Goal: Task Accomplishment & Management: Manage account settings

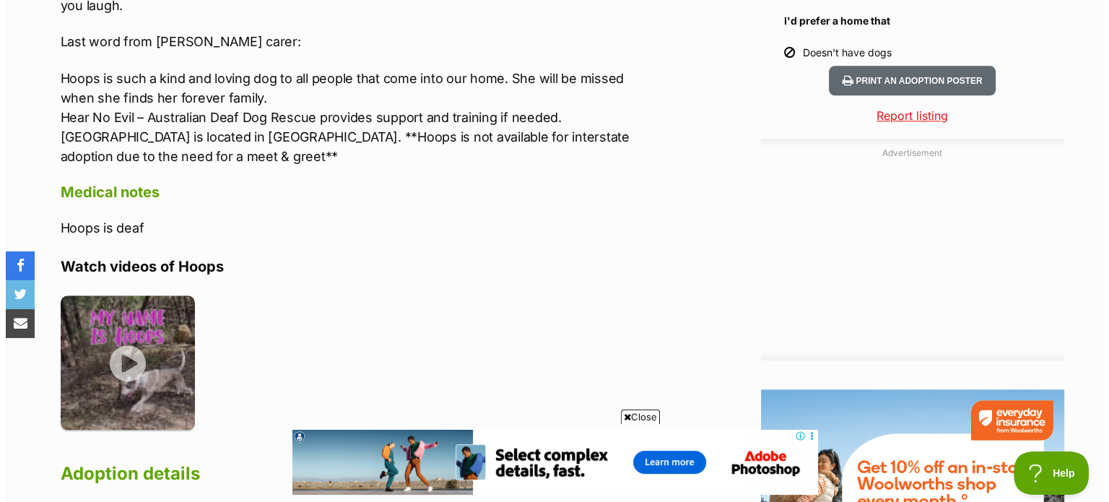
scroll to position [1650, 0]
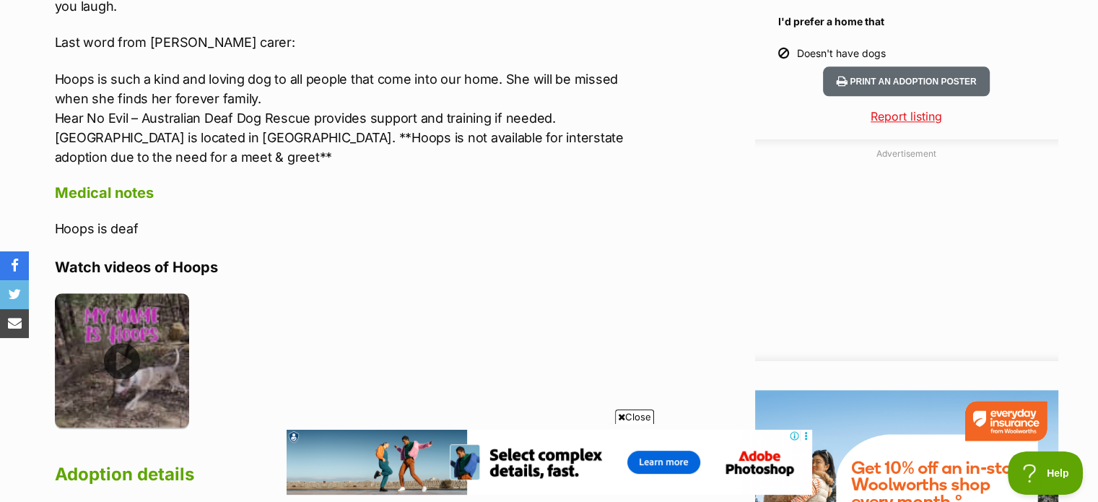
click at [146, 324] on img at bounding box center [122, 360] width 135 height 135
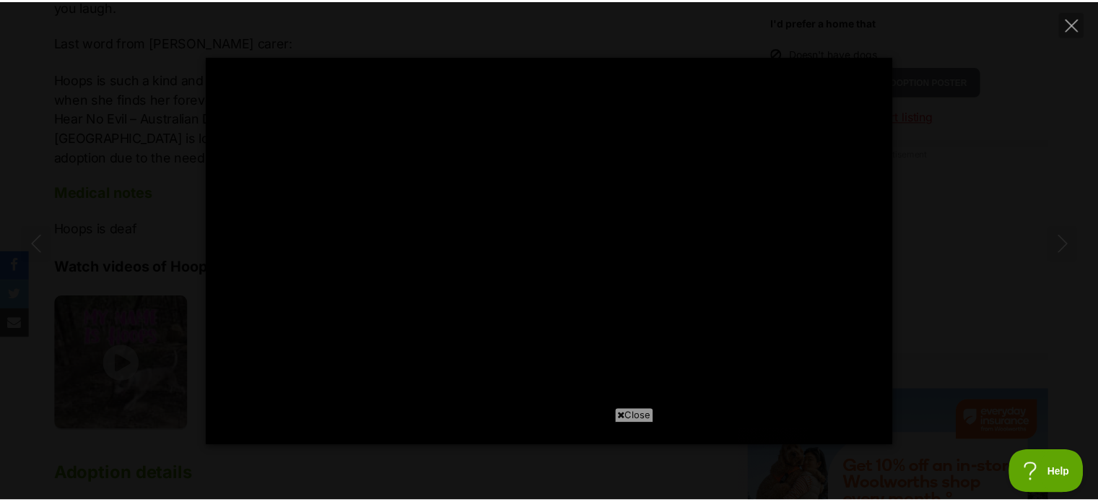
scroll to position [0, 0]
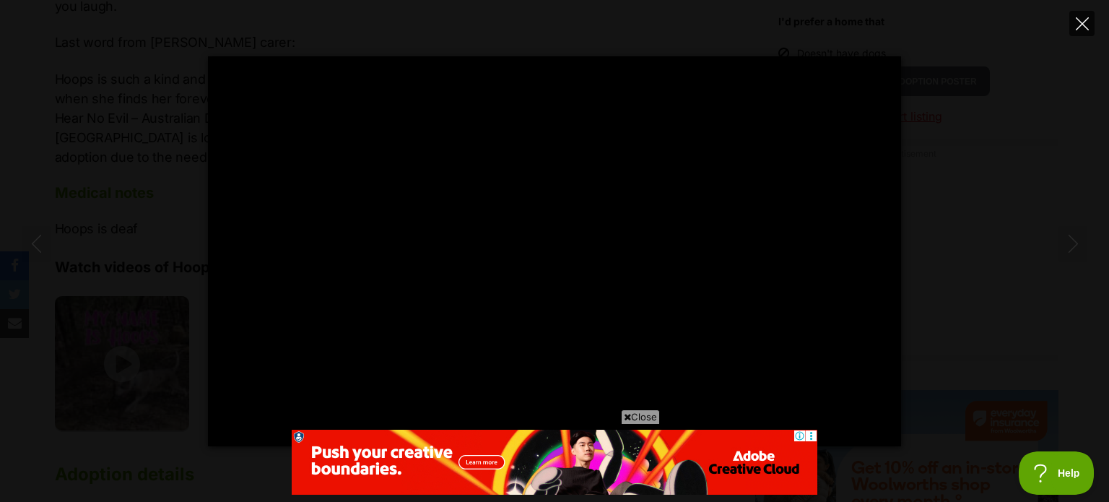
click at [1076, 19] on icon "Close" at bounding box center [1082, 23] width 13 height 13
type input "73.82"
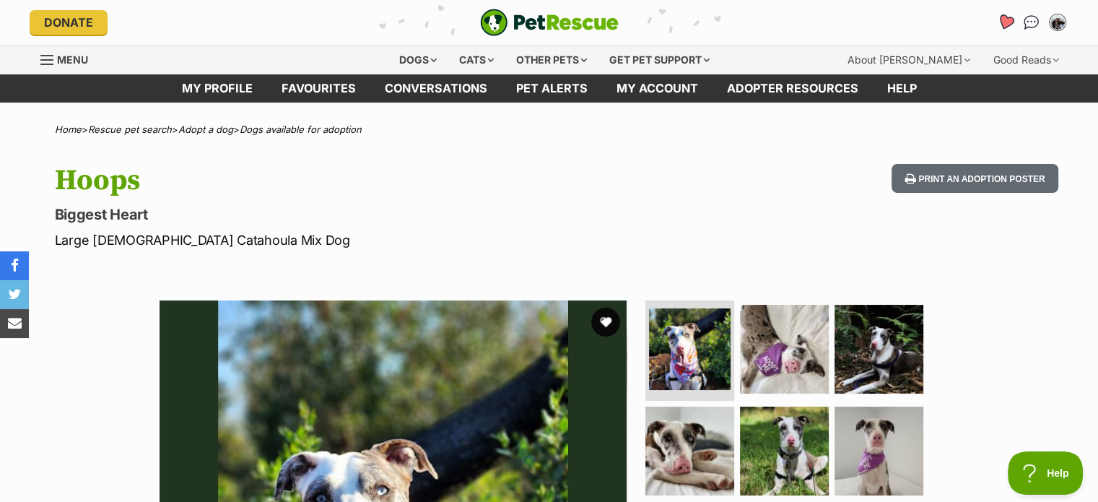
click at [999, 20] on icon "Favourites" at bounding box center [1004, 22] width 17 height 17
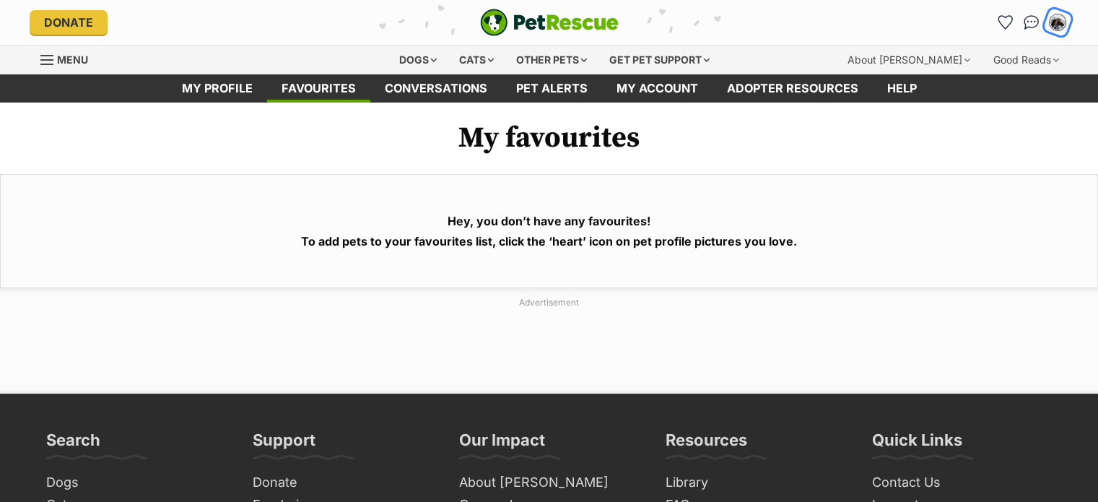
click at [1057, 27] on img "My account" at bounding box center [1057, 22] width 19 height 19
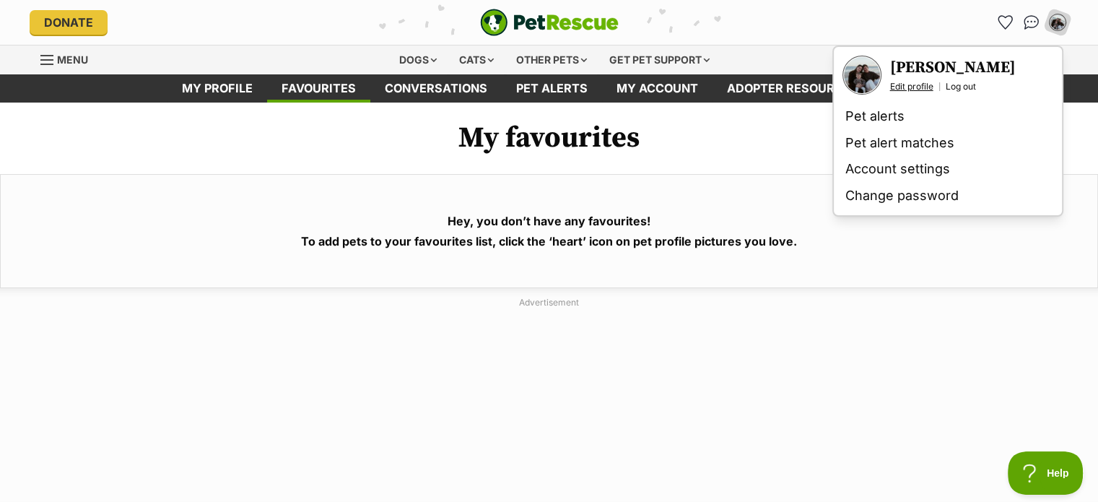
click at [923, 84] on link "Edit profile" at bounding box center [911, 87] width 43 height 12
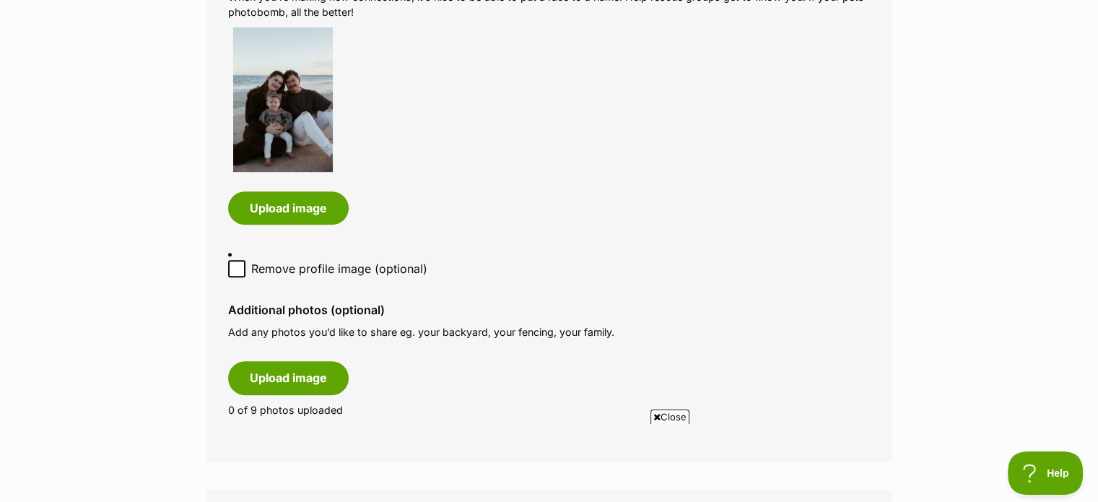
scroll to position [787, 0]
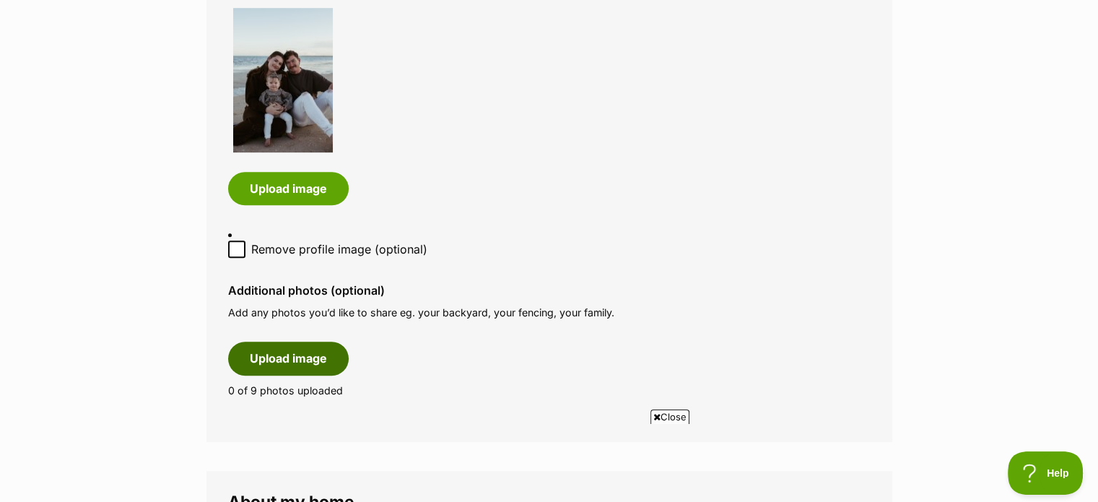
click at [277, 343] on button "Upload image" at bounding box center [288, 357] width 121 height 33
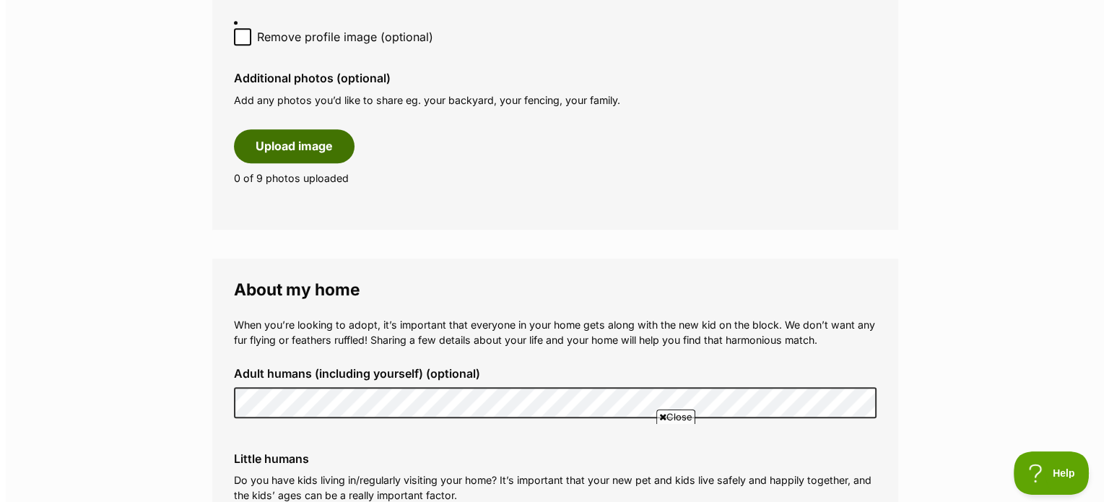
scroll to position [1004, 0]
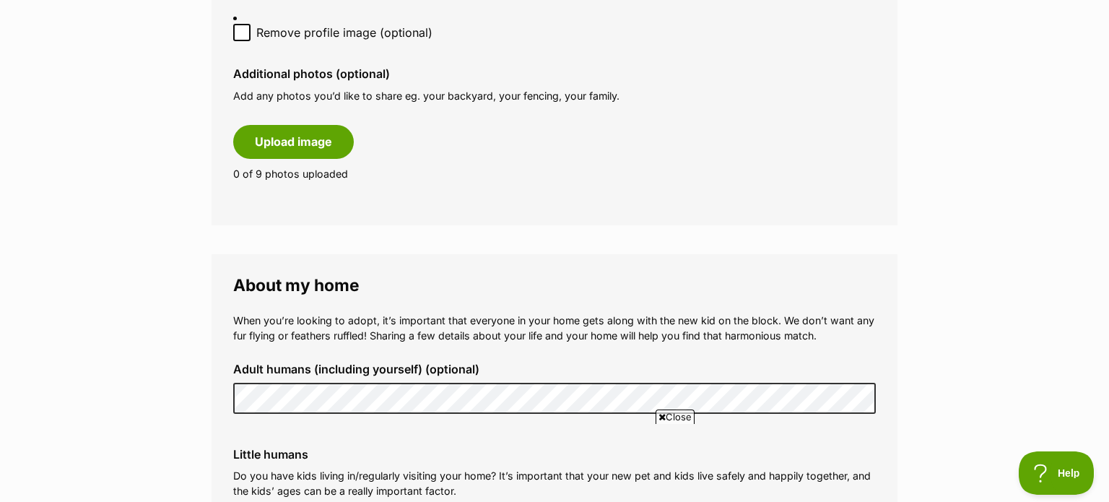
click at [673, 414] on span "Close" at bounding box center [675, 416] width 39 height 14
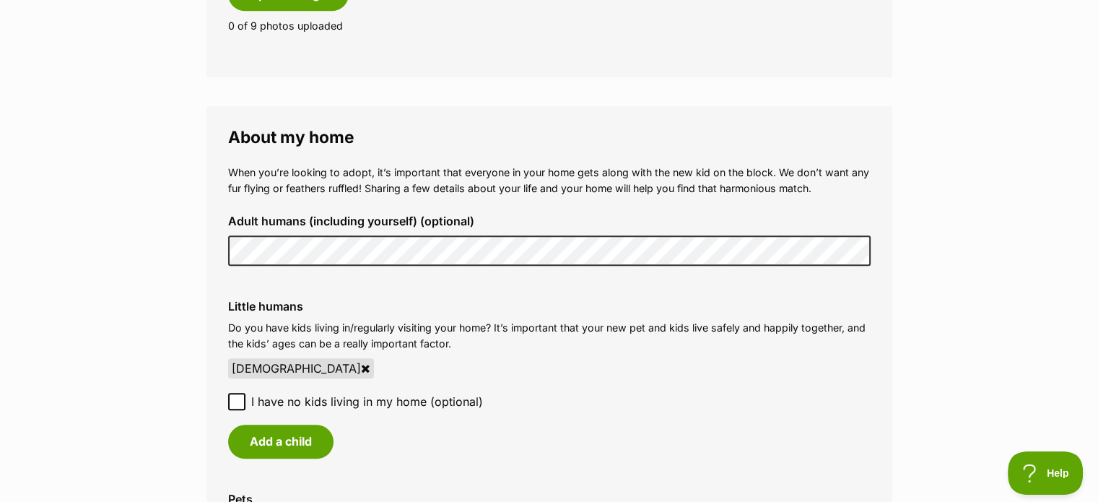
scroll to position [1427, 0]
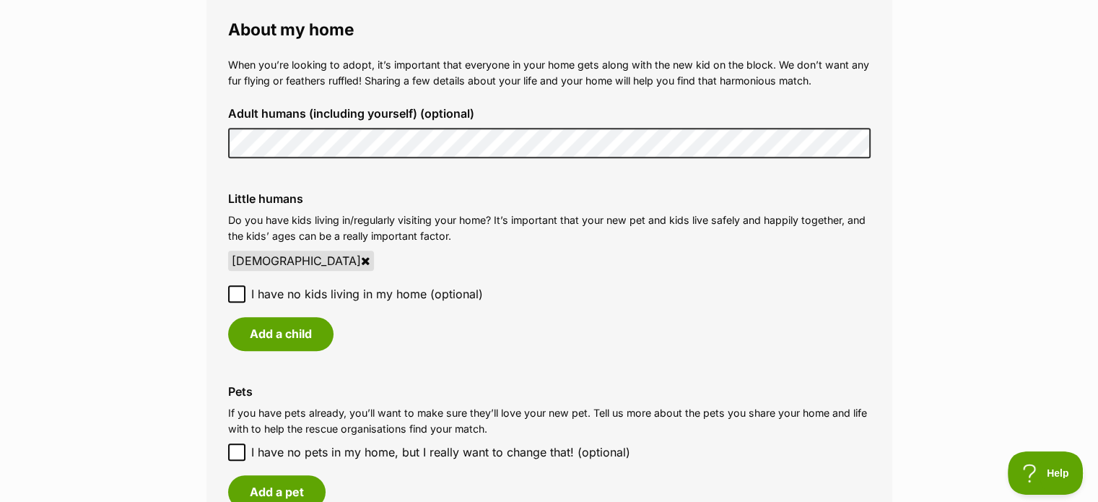
click at [674, 150] on div "Adult humans (including yourself) (optional)" at bounding box center [550, 132] width 666 height 74
click at [695, 212] on p "Do you have kids living in/regularly visiting your home? It’s important that yo…" at bounding box center [549, 227] width 643 height 31
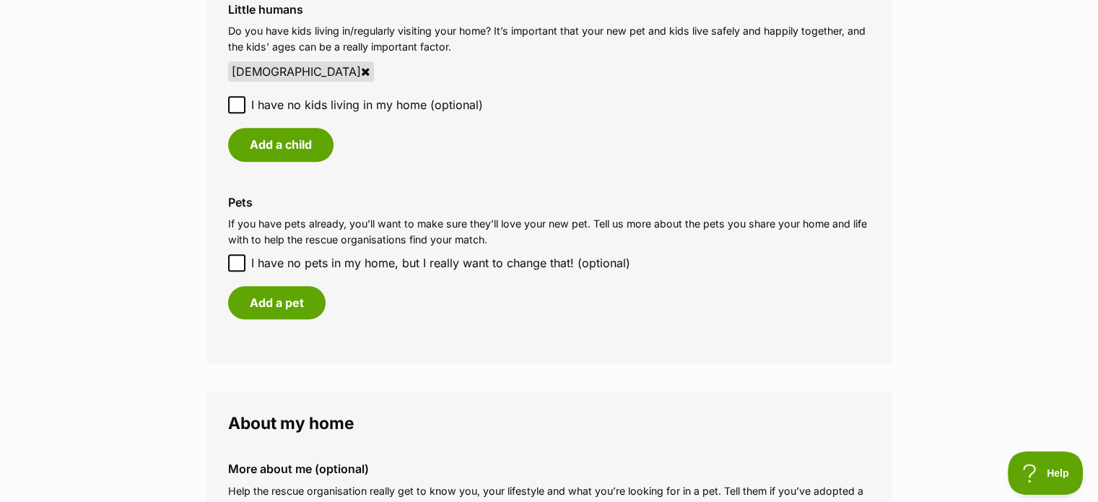
scroll to position [1616, 0]
click at [283, 302] on button "Add a pet" at bounding box center [276, 301] width 97 height 33
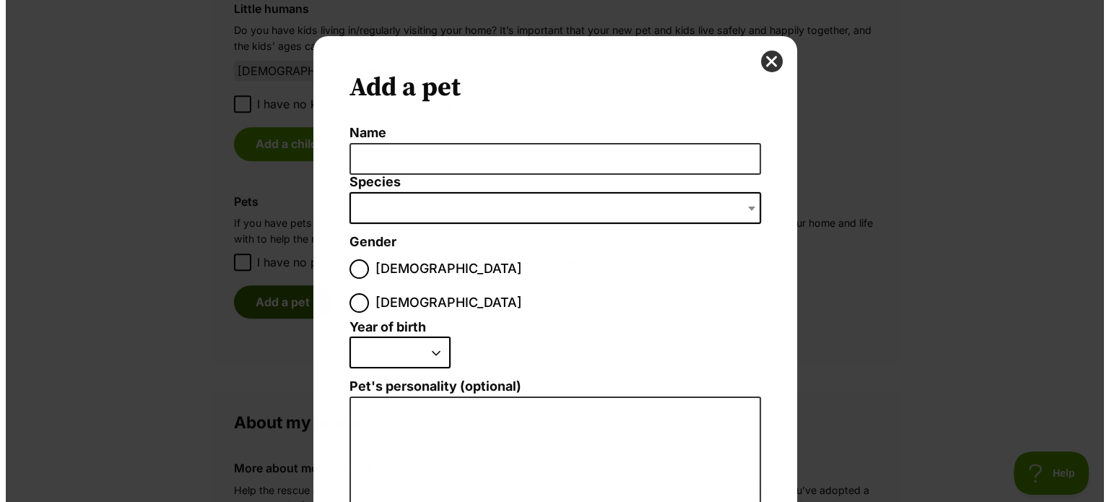
scroll to position [0, 0]
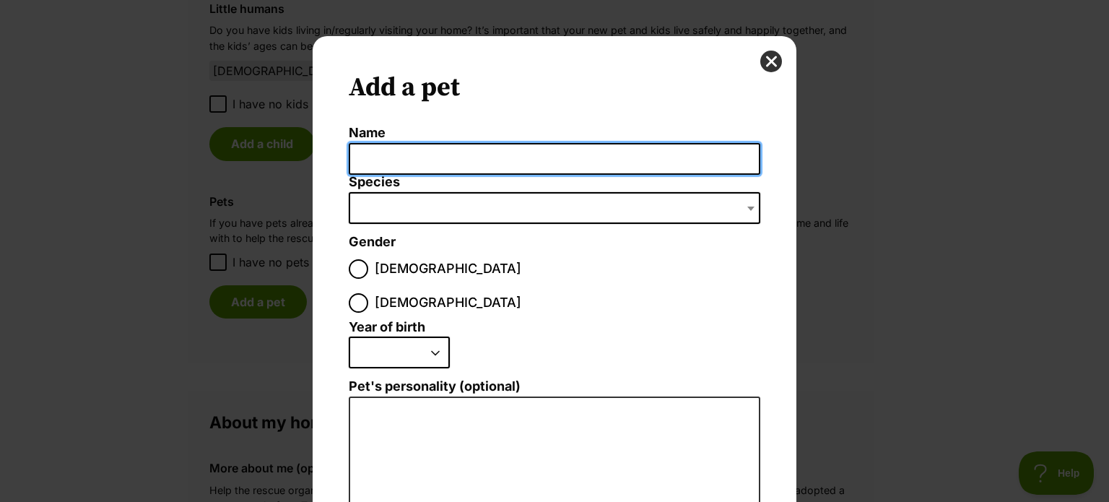
click at [441, 164] on input "Name" at bounding box center [555, 159] width 412 height 32
type input "Loki"
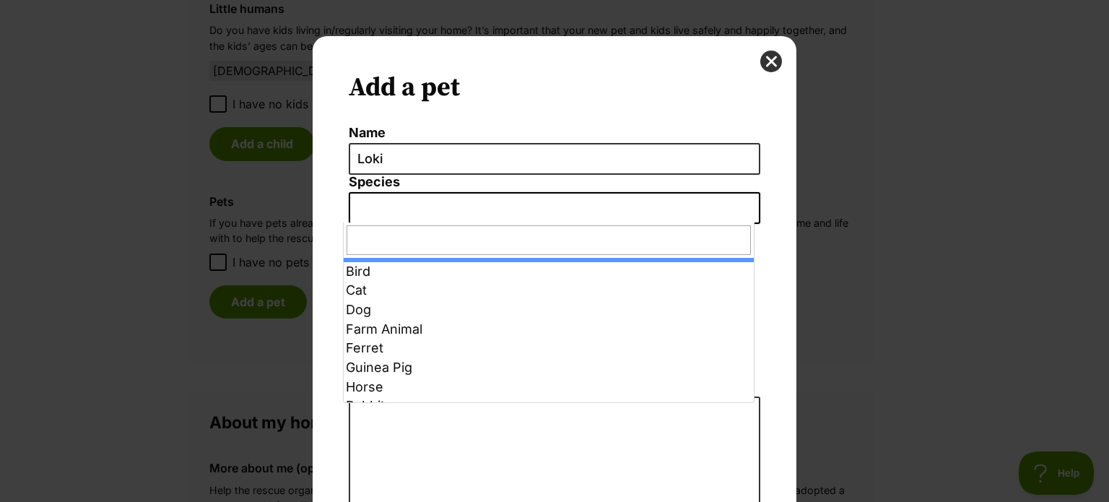
click at [430, 204] on span "Dialog Window - Close (Press escape to close)" at bounding box center [555, 208] width 412 height 32
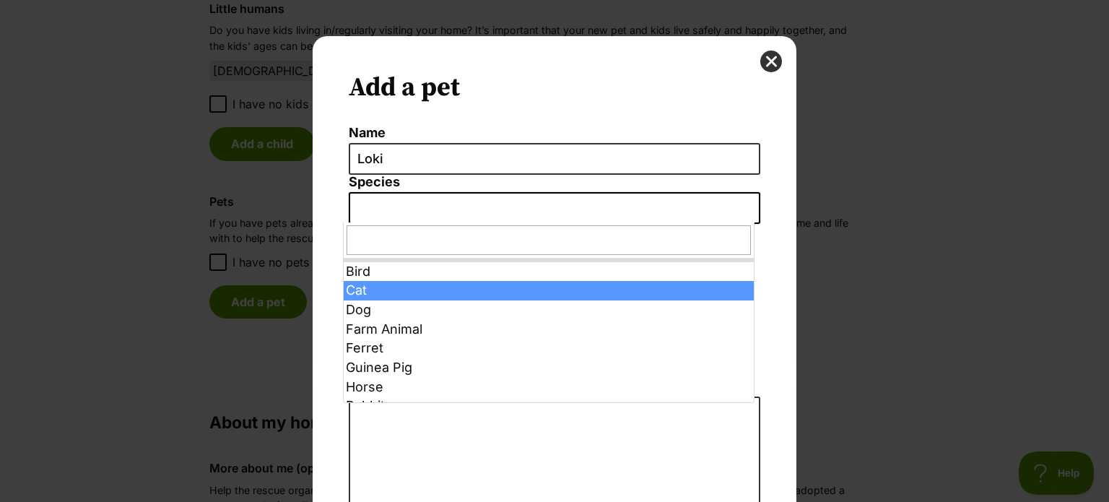
select select "2"
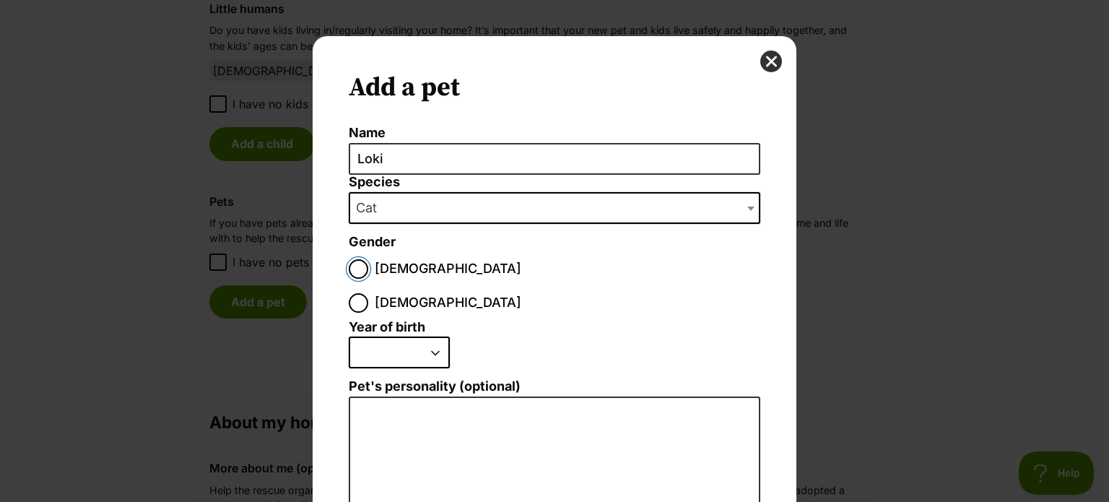
click at [358, 271] on input "Male" at bounding box center [358, 268] width 19 height 19
radio input "true"
click at [386, 336] on select "2025 2024 2023 2022 2021 2020 2019 2018 2017 2016 2015 2014 2013 2012 2011 2010…" at bounding box center [399, 352] width 101 height 32
select select "2022"
click at [349, 336] on select "2025 2024 2023 2022 2021 2020 2019 2018 2017 2016 2015 2014 2013 2012 2011 2010…" at bounding box center [399, 352] width 101 height 32
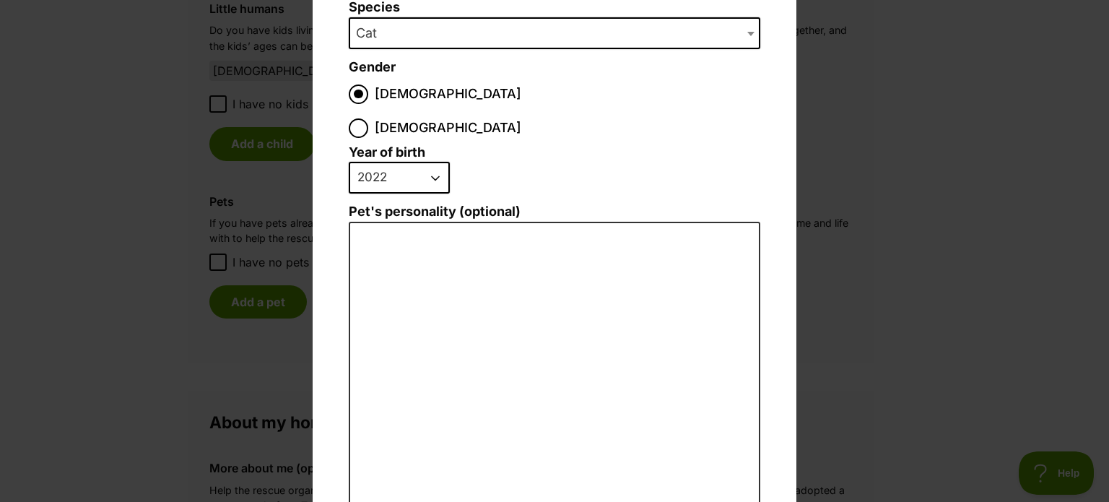
scroll to position [196, 0]
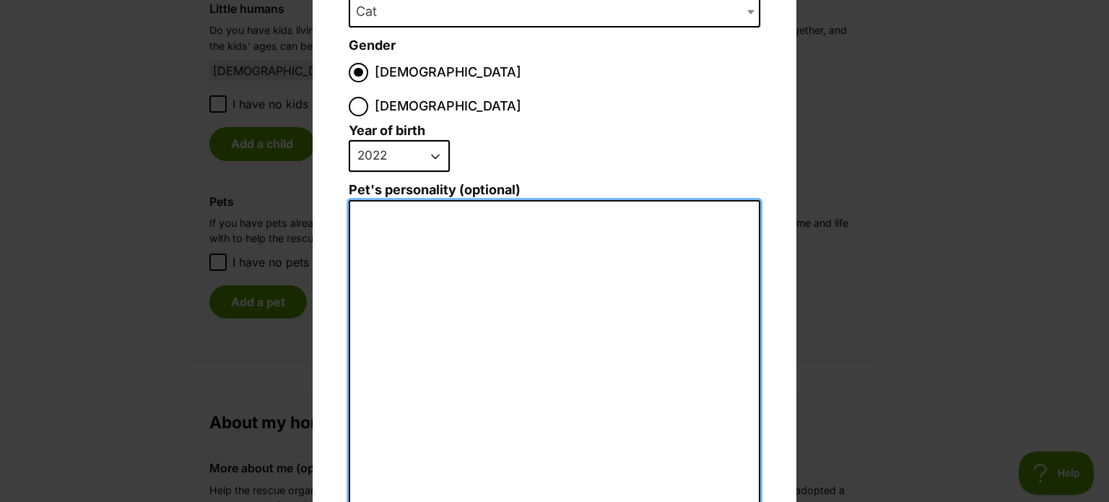
click at [501, 297] on textarea "Pet's personality (optional)" at bounding box center [555, 358] width 412 height 316
click at [469, 200] on textarea "Loki has been with dogs and cats" at bounding box center [555, 357] width 412 height 315
click at [630, 200] on textarea "Loki has been with large dogs and cats" at bounding box center [555, 357] width 412 height 315
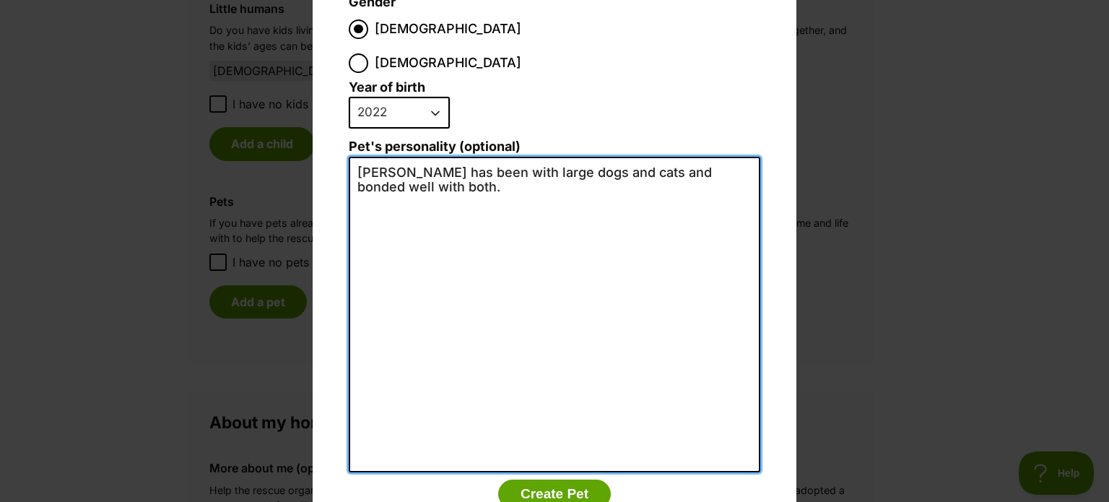
scroll to position [242, 0]
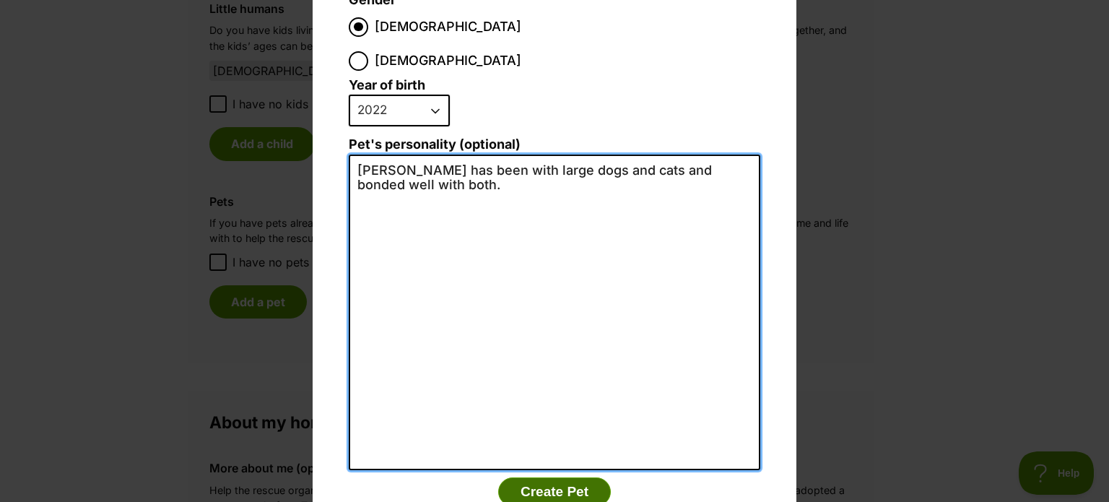
type textarea "Loki has been with large dogs and cats and bonded well with both."
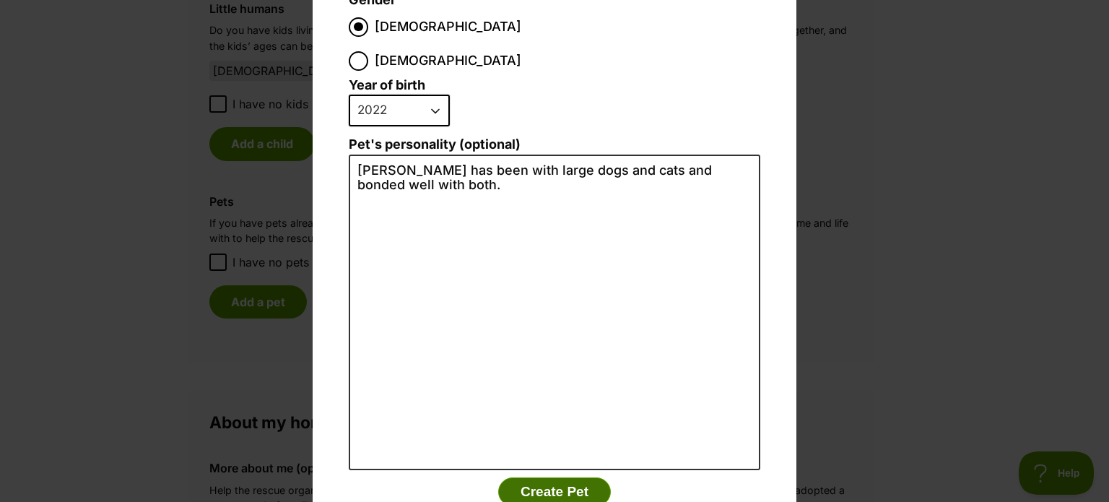
click at [577, 477] on button "Create Pet" at bounding box center [554, 491] width 113 height 29
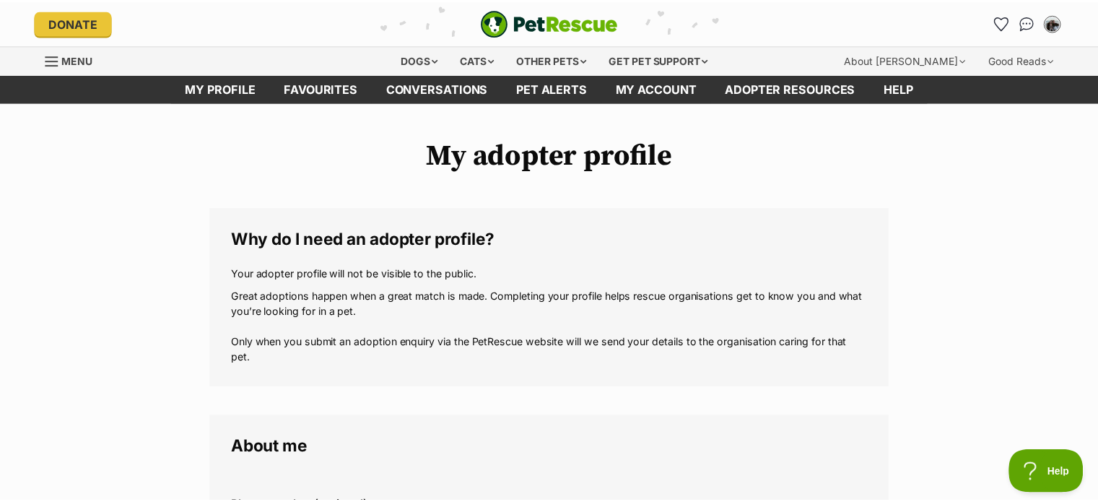
scroll to position [1616, 0]
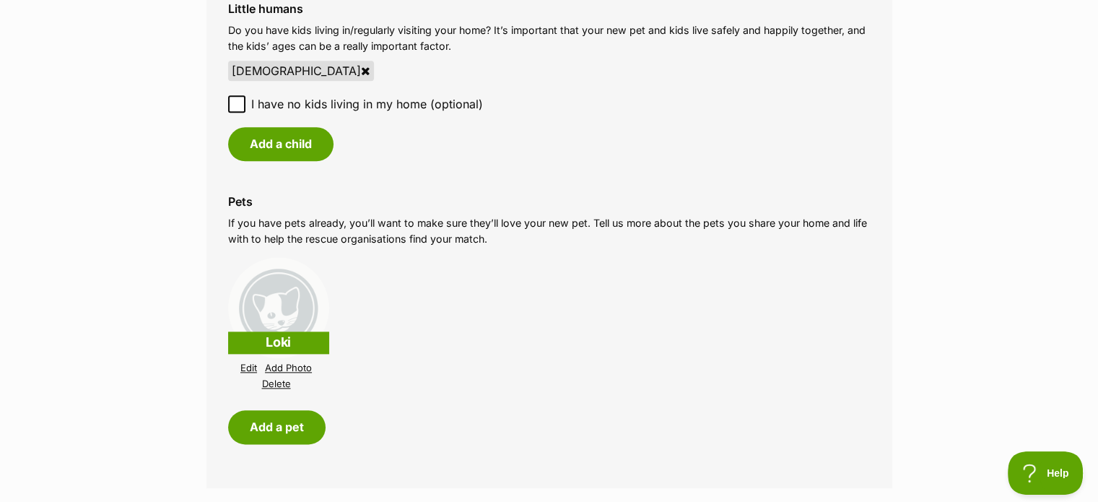
click at [402, 279] on li "Loki Edit Add Photo Delete" at bounding box center [549, 324] width 643 height 142
click at [307, 410] on button "Add a pet" at bounding box center [276, 426] width 97 height 33
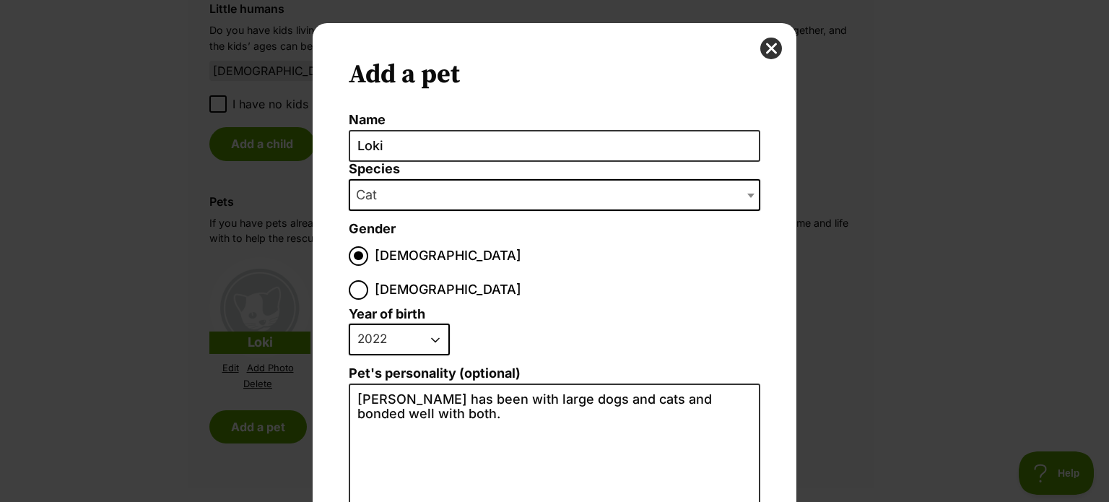
scroll to position [268, 0]
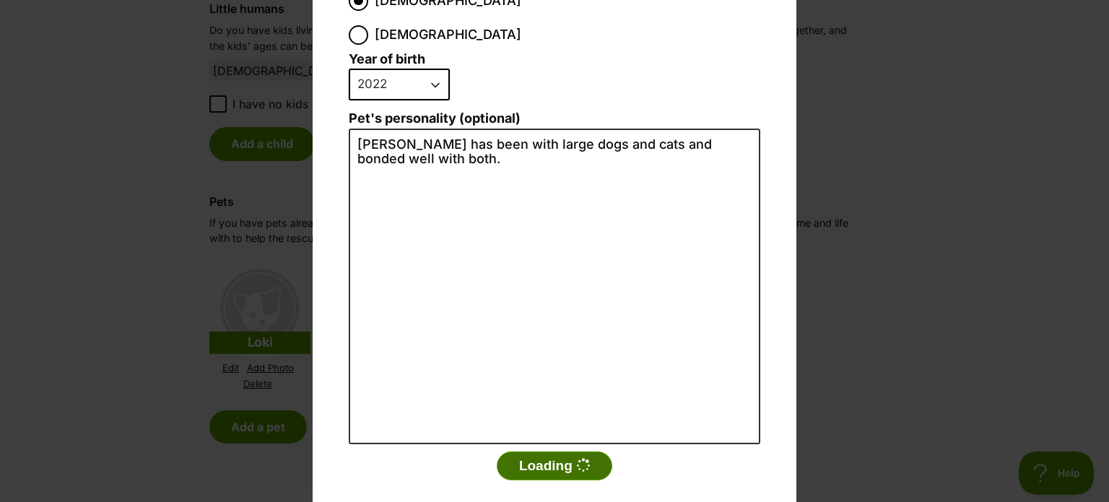
click at [528, 451] on button "Loading" at bounding box center [555, 465] width 116 height 29
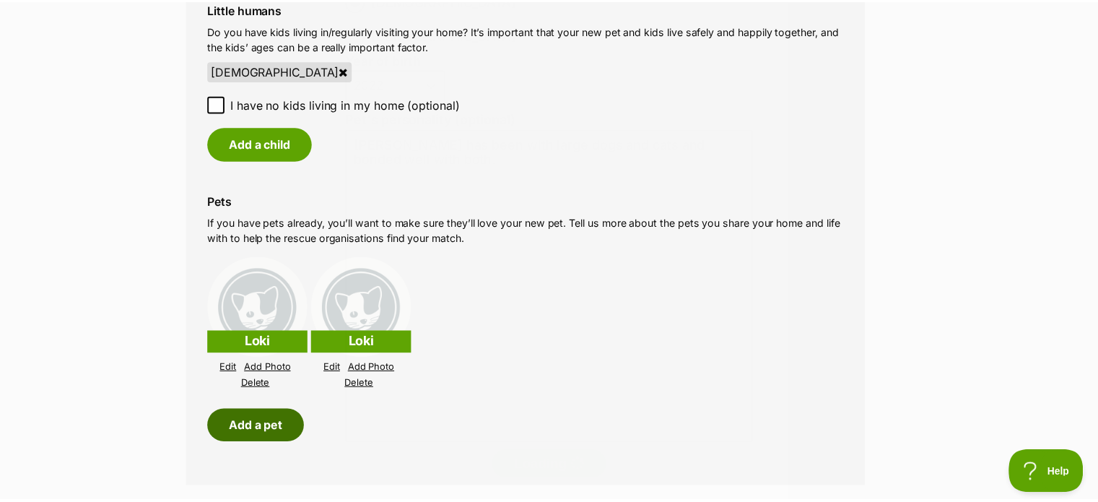
scroll to position [1616, 0]
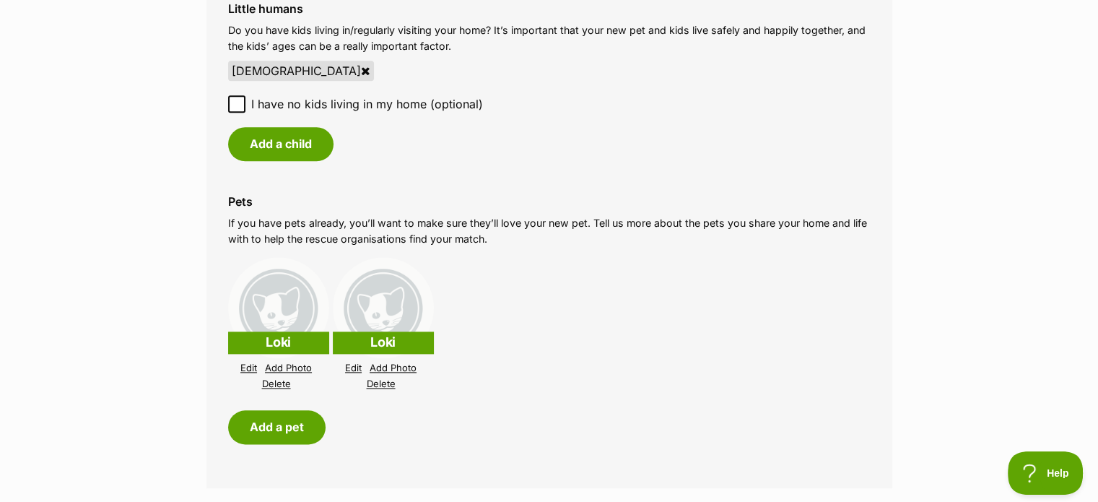
click at [358, 362] on link "Edit" at bounding box center [353, 367] width 17 height 11
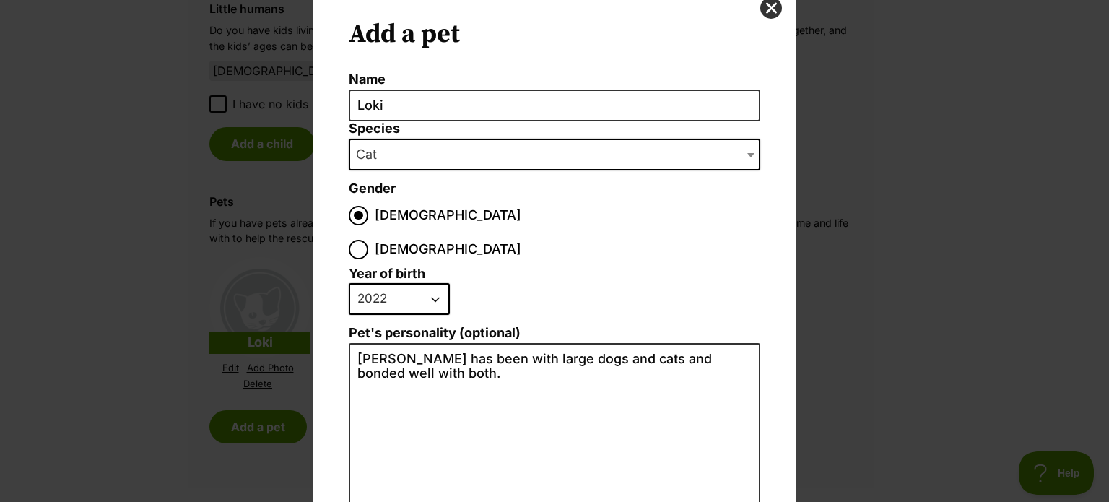
scroll to position [41, 0]
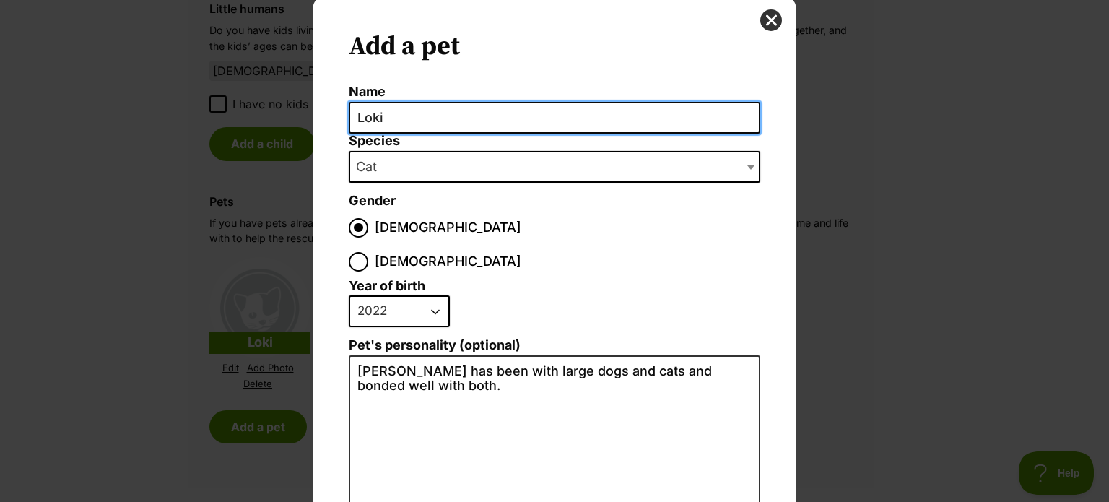
click at [413, 108] on input "Loki" at bounding box center [555, 118] width 412 height 32
type input "L"
type input "Poppy"
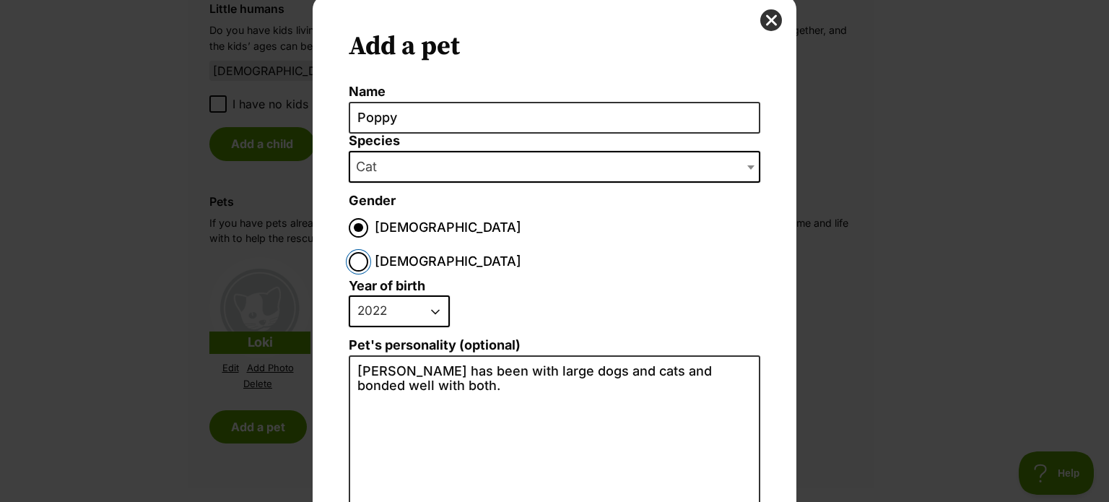
click at [368, 252] on input "Female" at bounding box center [358, 261] width 19 height 19
radio input "true"
click at [417, 295] on select "2025 2024 2023 2022 2021 2020 2019 2018 2017 2016 2015 2014 2013 2012 2011 2010…" at bounding box center [399, 311] width 101 height 32
select select "2023"
click at [349, 295] on select "2025 2024 2023 2022 2021 2020 2019 2018 2017 2016 2015 2014 2013 2012 2011 2010…" at bounding box center [399, 311] width 101 height 32
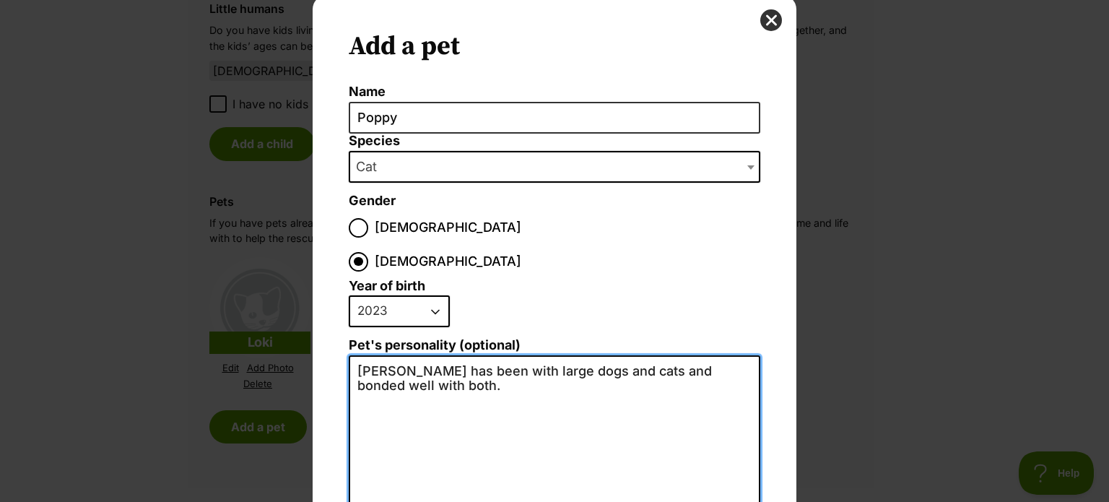
drag, startPoint x: 474, startPoint y: 392, endPoint x: 358, endPoint y: 321, distance: 135.5
drag, startPoint x: 397, startPoint y: 347, endPoint x: 341, endPoint y: 321, distance: 61.7
click at [341, 321] on div "Add a pet Name Poppy Species Bird Cat Dog Farm Animal Ferret Guinea Pig Horse R…" at bounding box center [555, 380] width 484 height 770
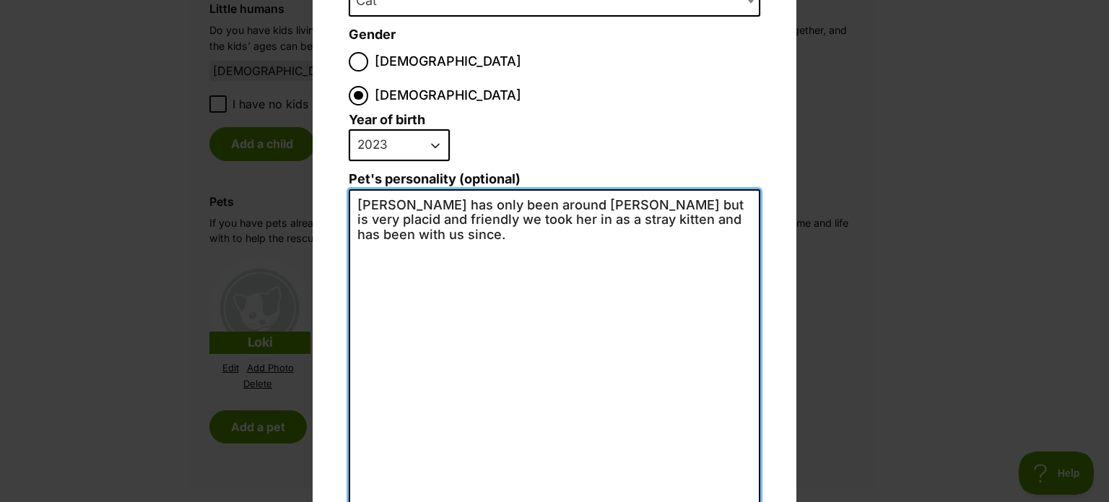
scroll to position [268, 0]
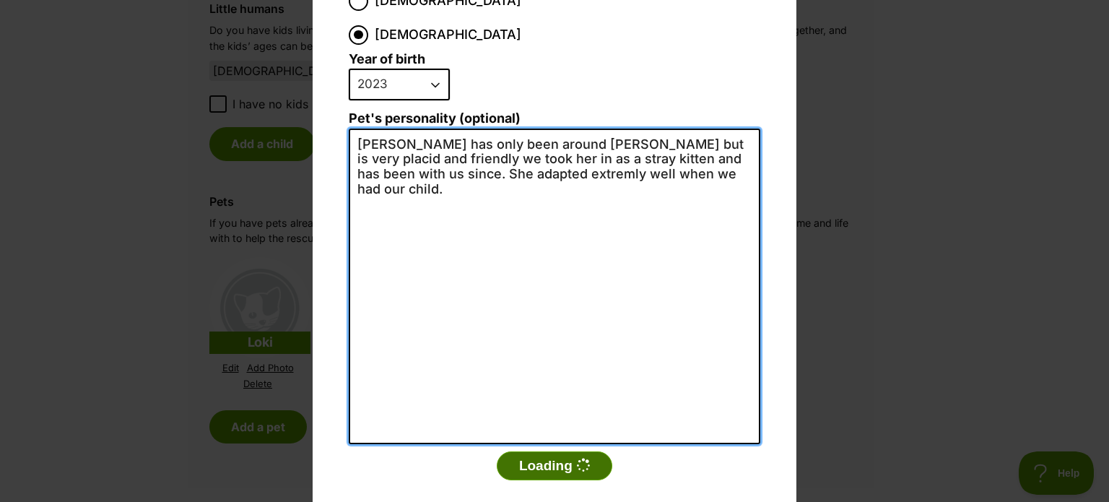
type textarea "Poppy has only been around Loki but is very placid and friendly we took her in …"
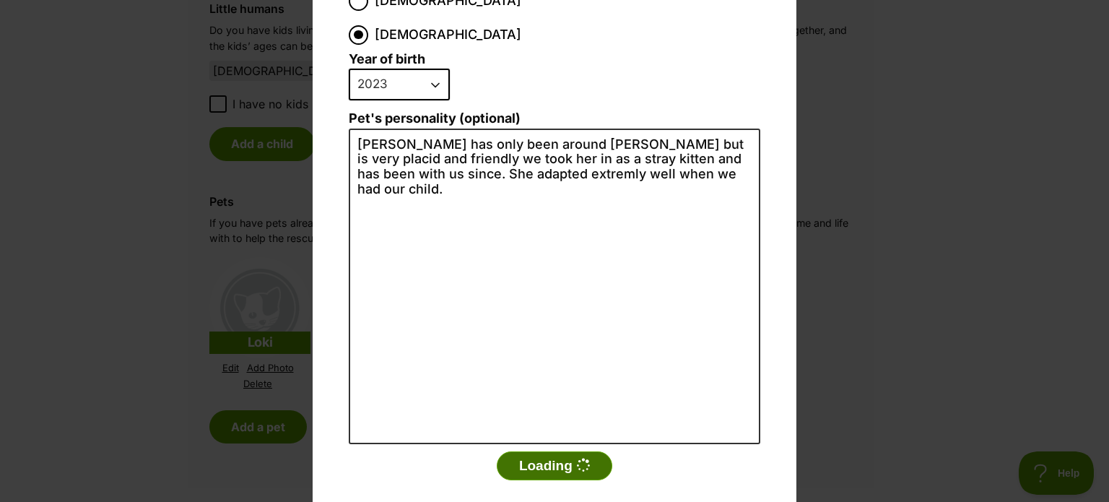
click at [556, 451] on button "Loading" at bounding box center [555, 465] width 116 height 29
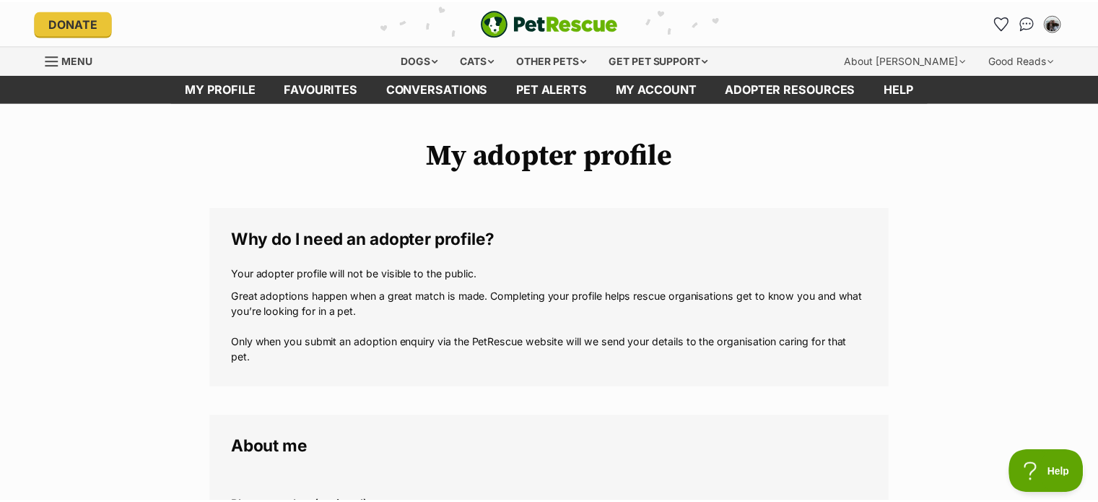
scroll to position [1616, 0]
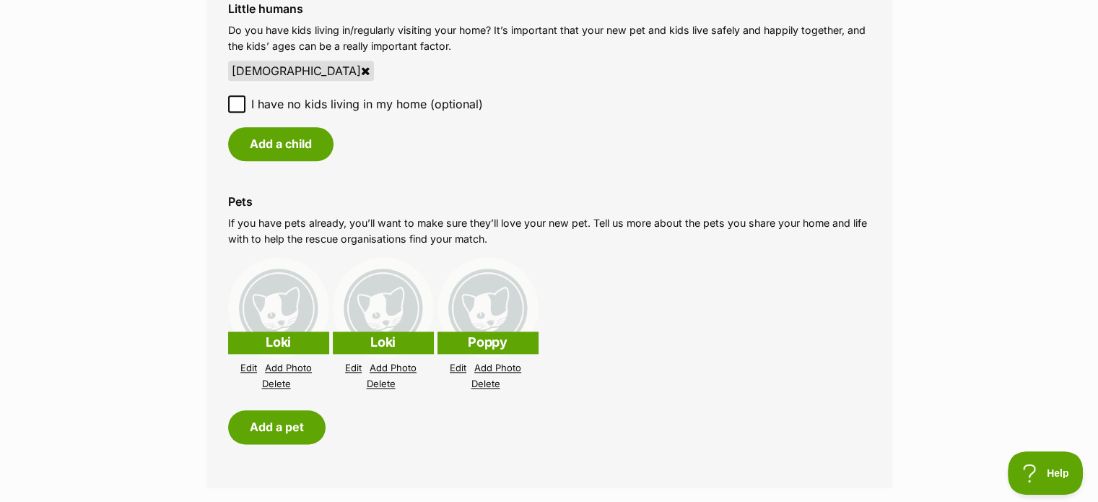
click at [386, 378] on link "Delete" at bounding box center [381, 383] width 29 height 11
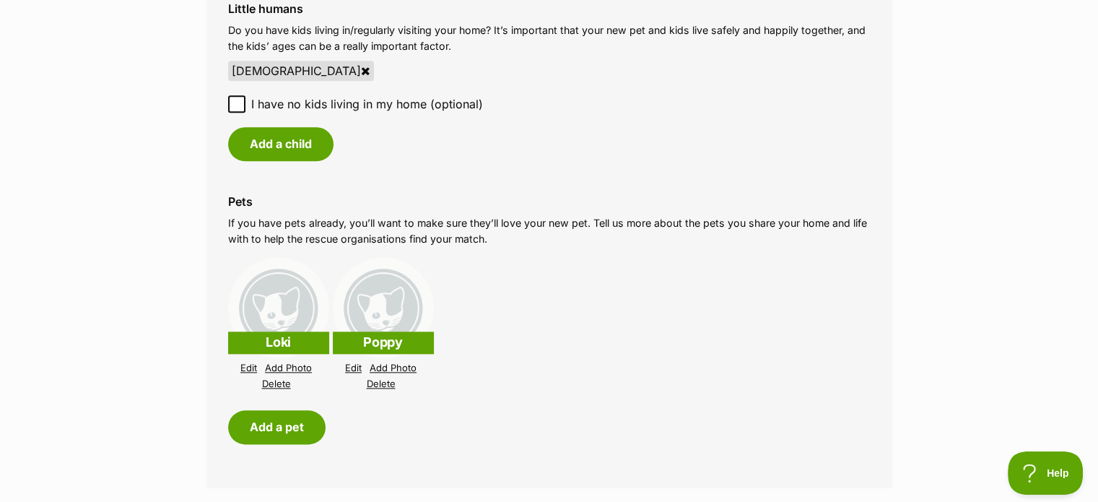
click at [250, 362] on link "Edit" at bounding box center [248, 367] width 17 height 11
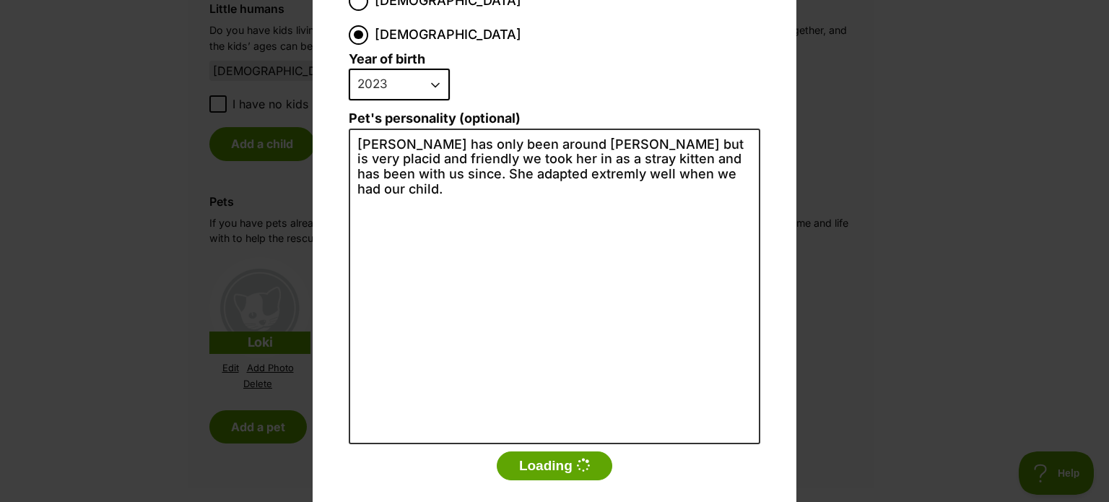
scroll to position [0, 0]
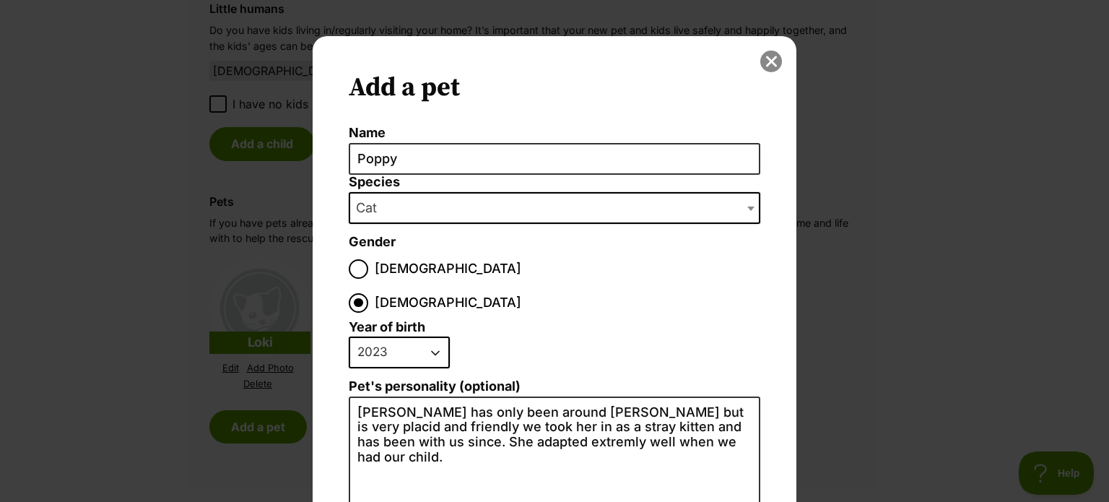
click at [774, 57] on button "close" at bounding box center [771, 62] width 22 height 22
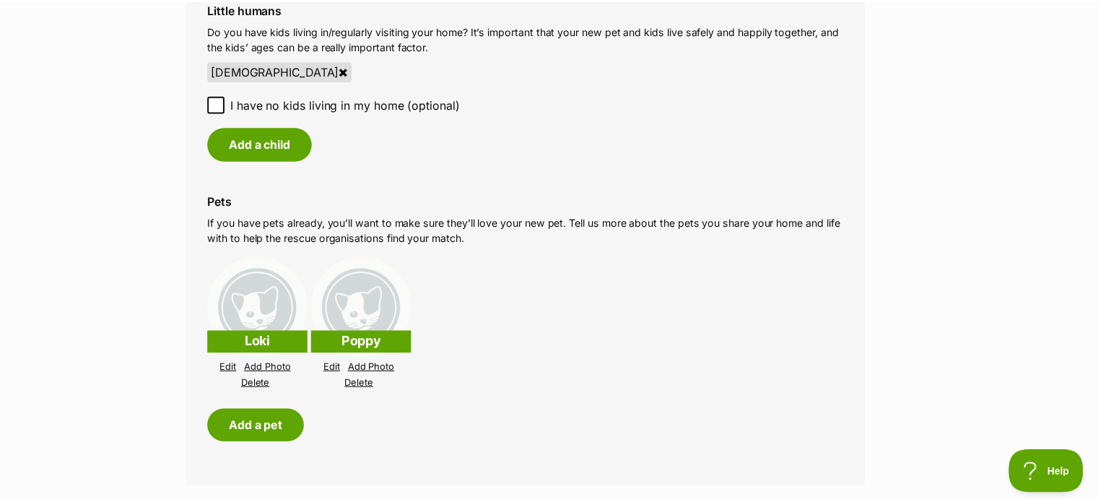
scroll to position [1616, 0]
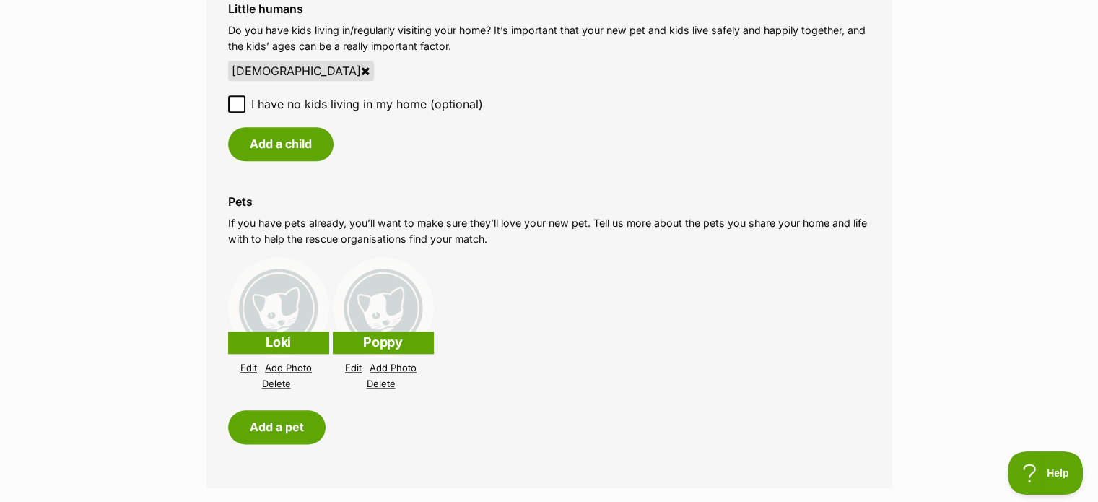
click at [252, 362] on link "Edit" at bounding box center [248, 367] width 17 height 11
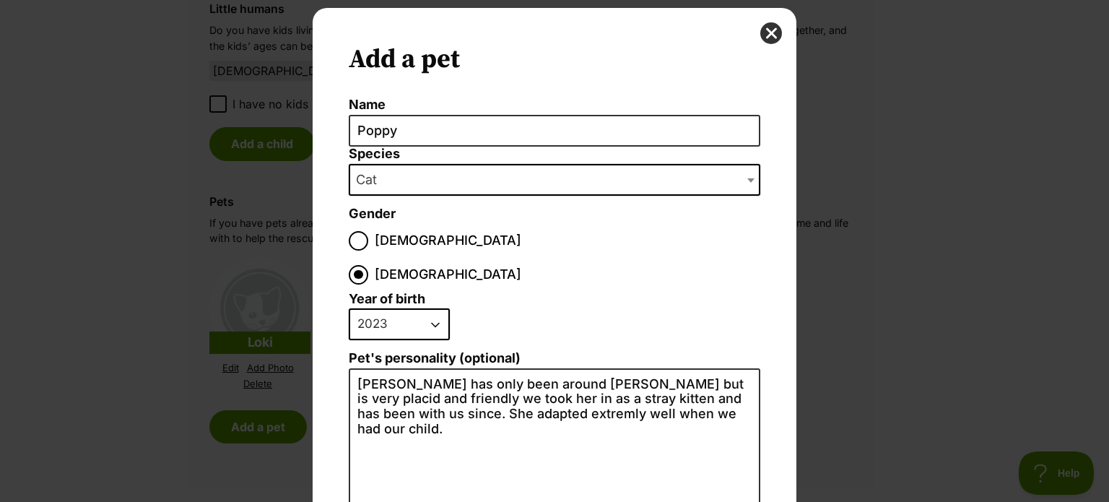
scroll to position [0, 0]
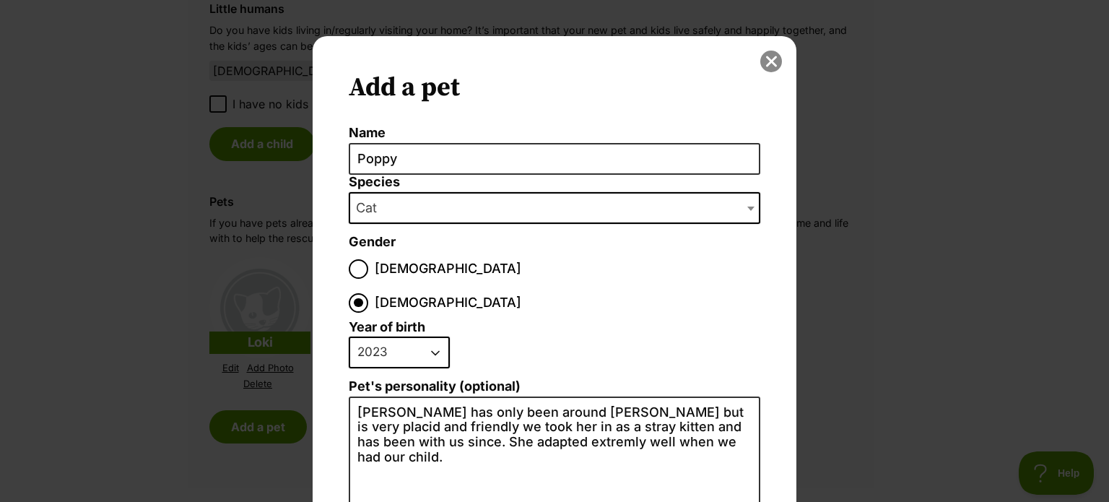
click at [768, 63] on button "close" at bounding box center [771, 62] width 22 height 22
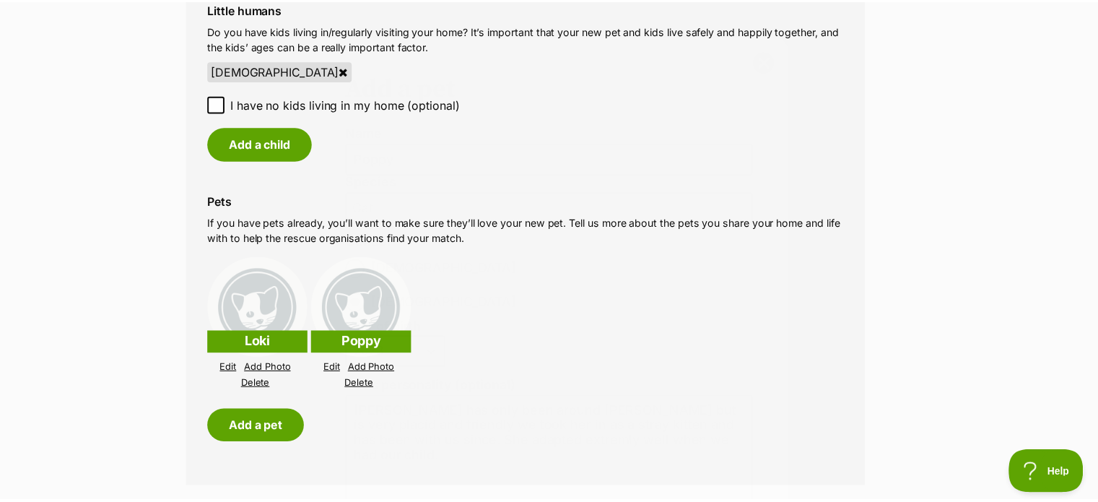
scroll to position [1616, 0]
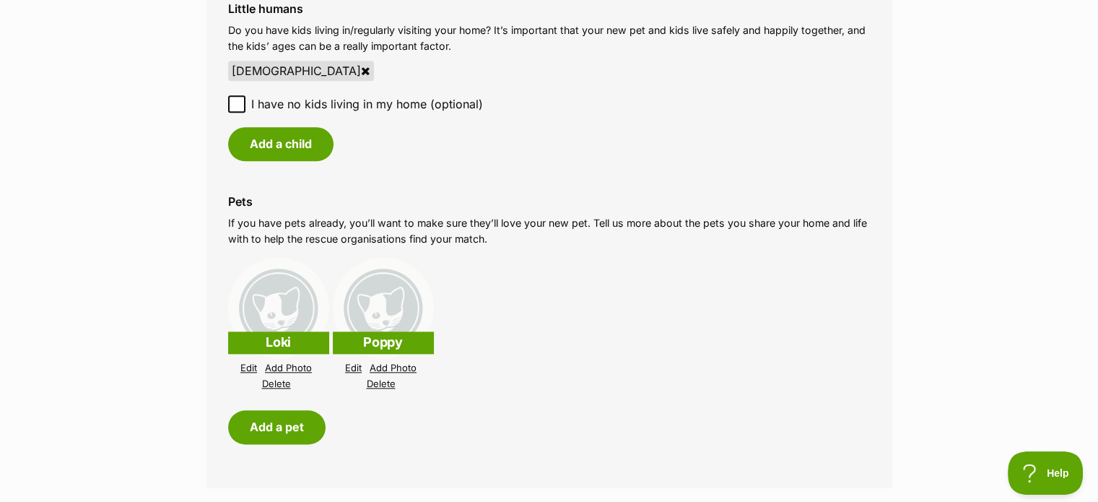
click at [349, 362] on link "Edit" at bounding box center [353, 367] width 17 height 11
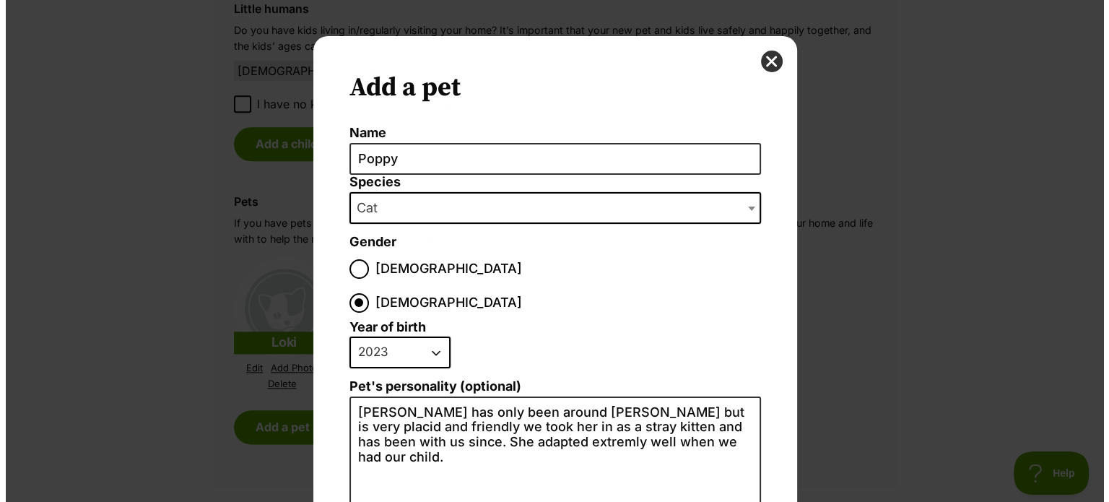
scroll to position [0, 0]
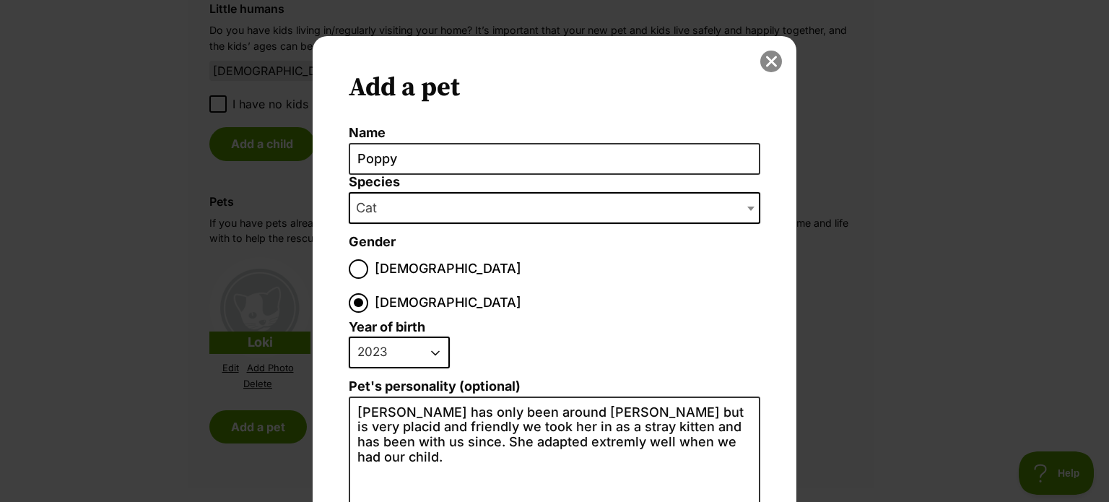
click at [773, 58] on button "close" at bounding box center [771, 62] width 22 height 22
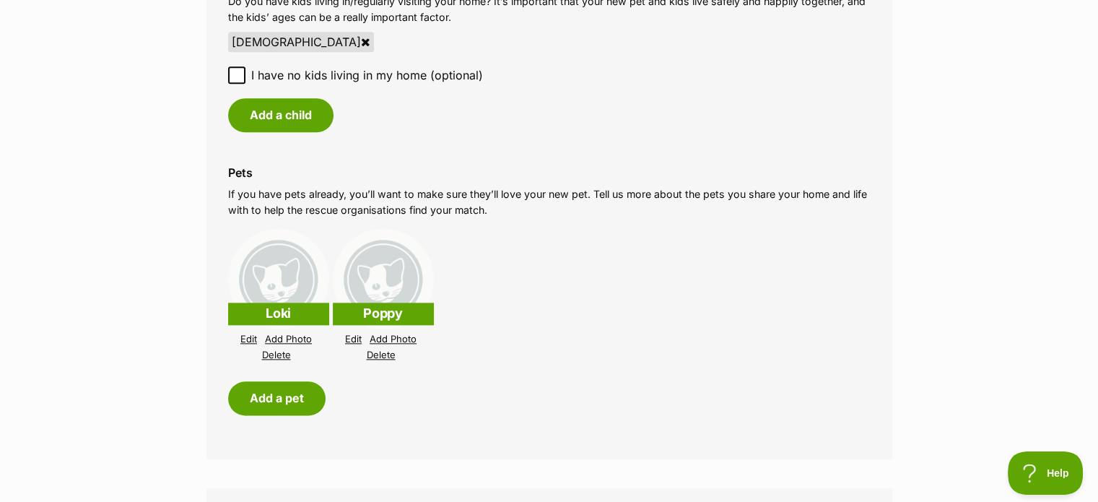
scroll to position [1653, 0]
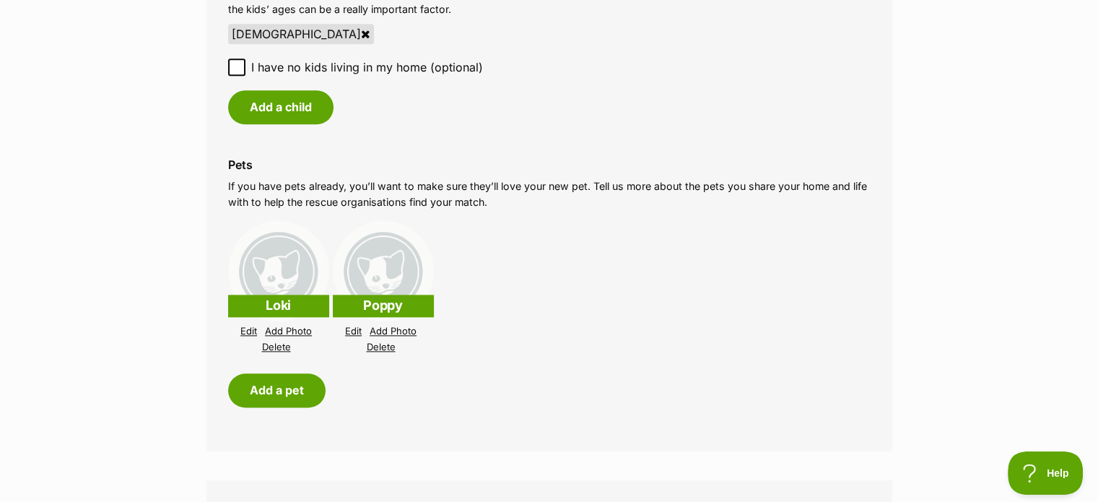
click at [274, 295] on p "Loki" at bounding box center [278, 306] width 101 height 22
click at [277, 326] on link "Add Photo" at bounding box center [288, 331] width 47 height 11
click at [248, 326] on link "Edit" at bounding box center [248, 331] width 17 height 11
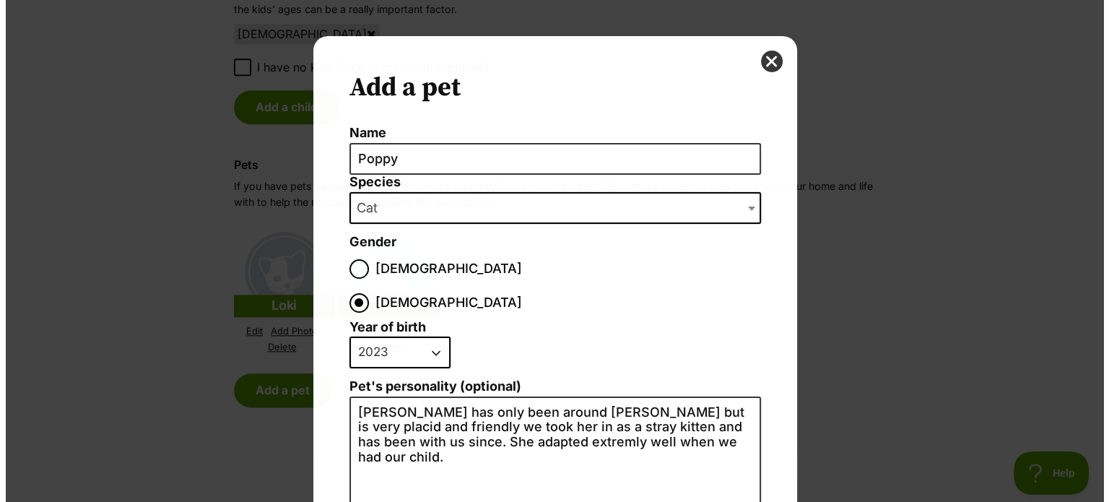
scroll to position [0, 0]
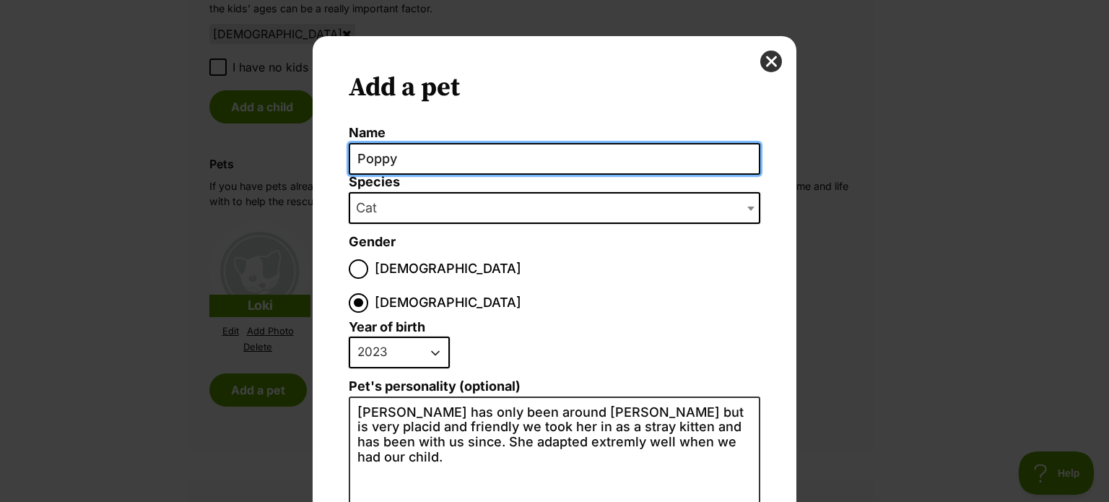
click at [494, 143] on input "Poppy" at bounding box center [555, 159] width 412 height 32
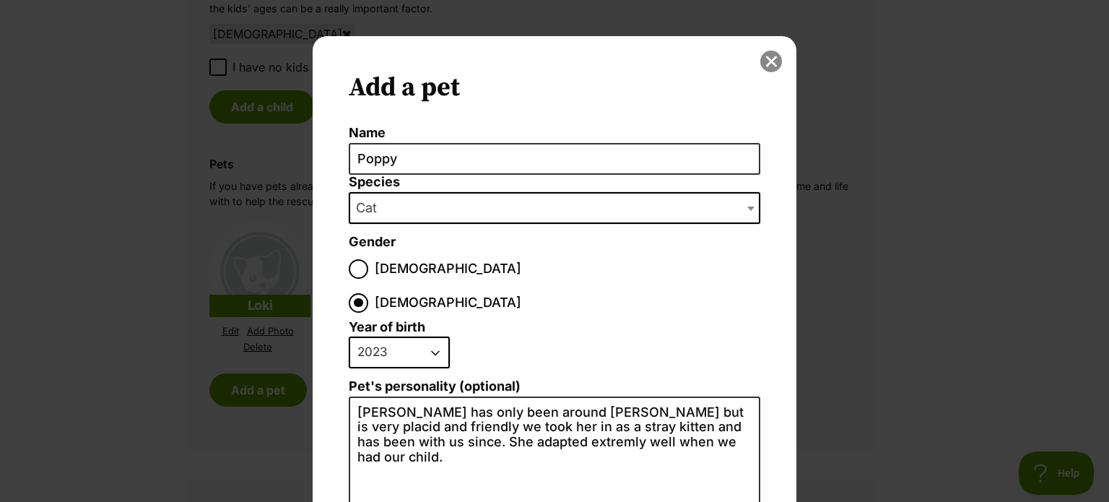
click at [763, 63] on button "close" at bounding box center [771, 62] width 22 height 22
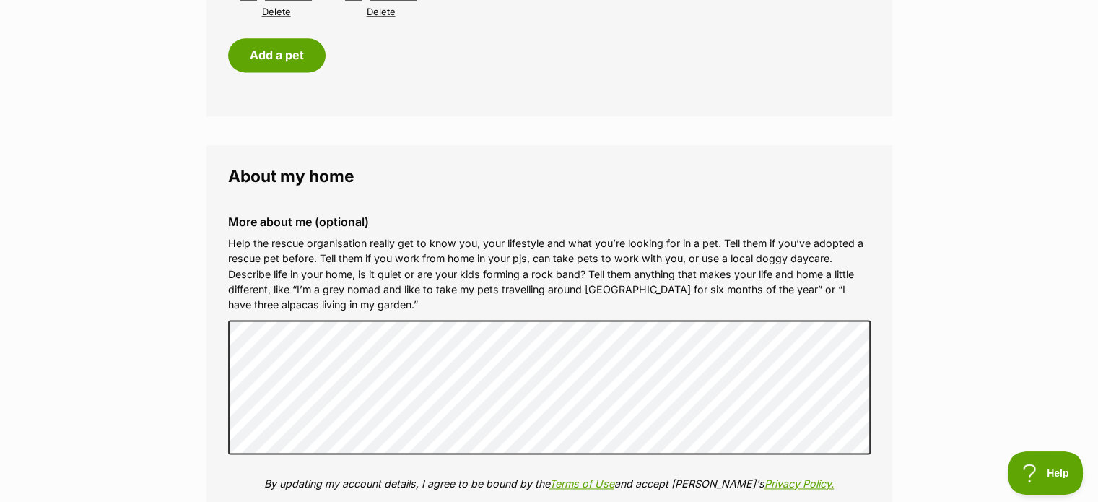
scroll to position [1988, 0]
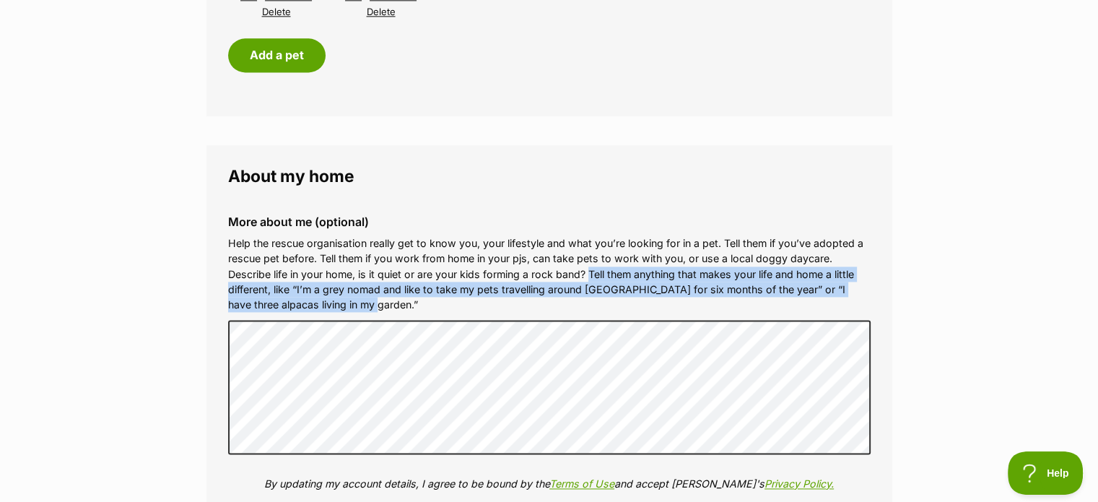
drag, startPoint x: 590, startPoint y: 259, endPoint x: 578, endPoint y: 287, distance: 30.7
click at [578, 287] on p "Help the rescue organisation really get to know you, your lifestyle and what yo…" at bounding box center [549, 273] width 643 height 77
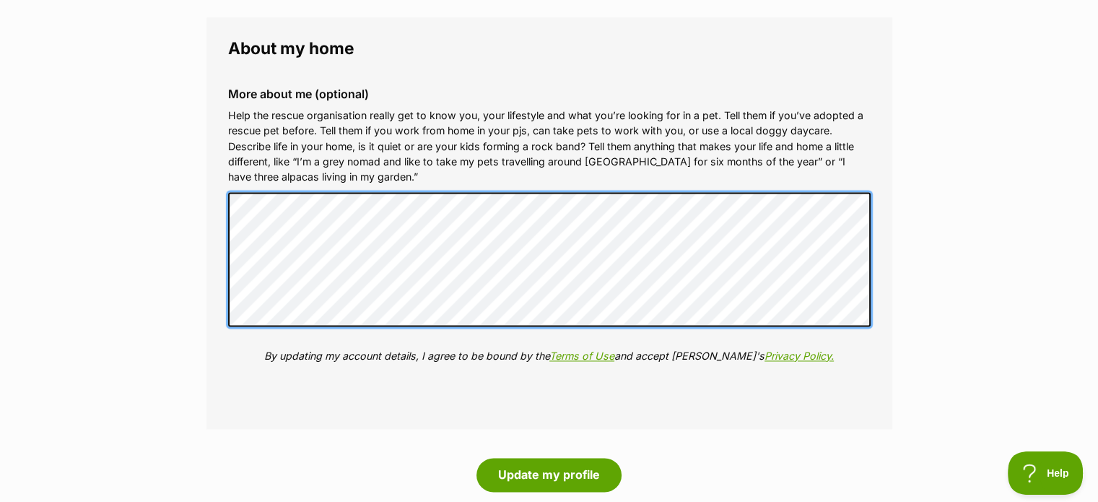
scroll to position [2117, 0]
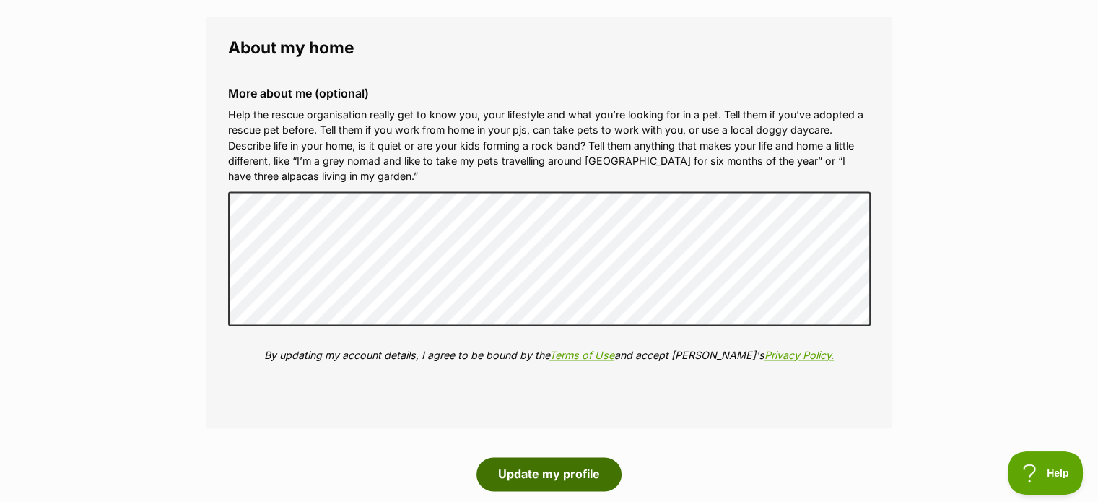
click at [514, 466] on button "Update my profile" at bounding box center [548, 473] width 145 height 33
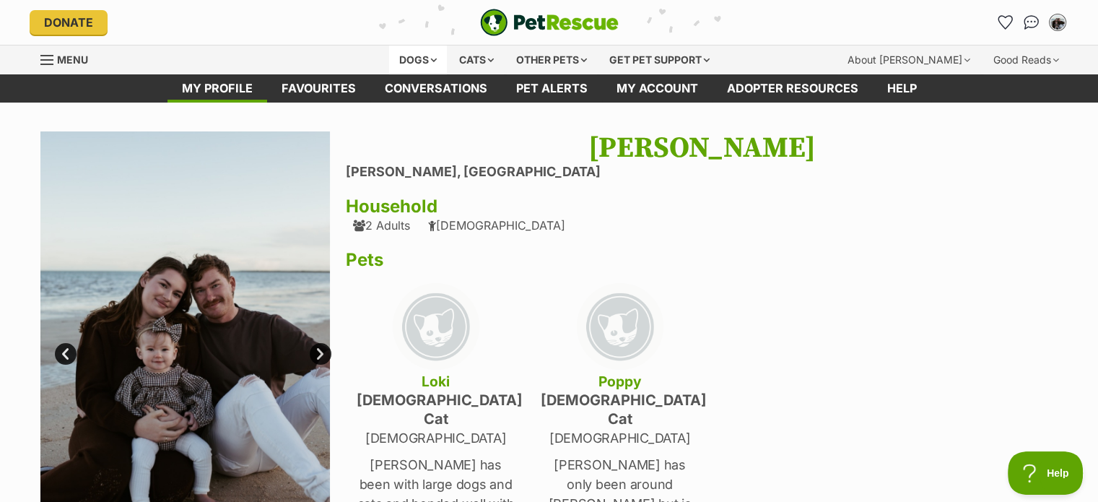
click at [419, 48] on div "Dogs" at bounding box center [418, 59] width 58 height 29
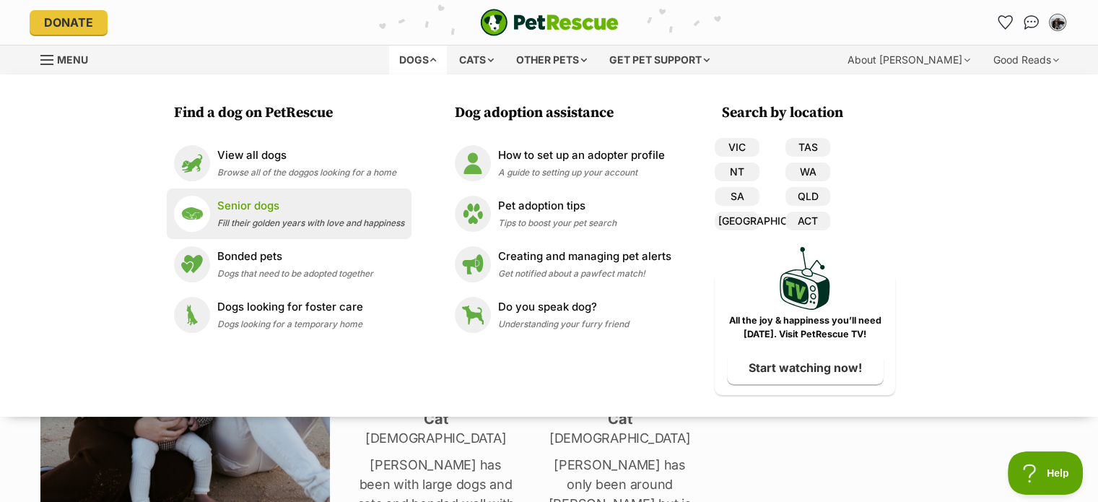
click at [374, 210] on p "Senior dogs" at bounding box center [310, 206] width 187 height 17
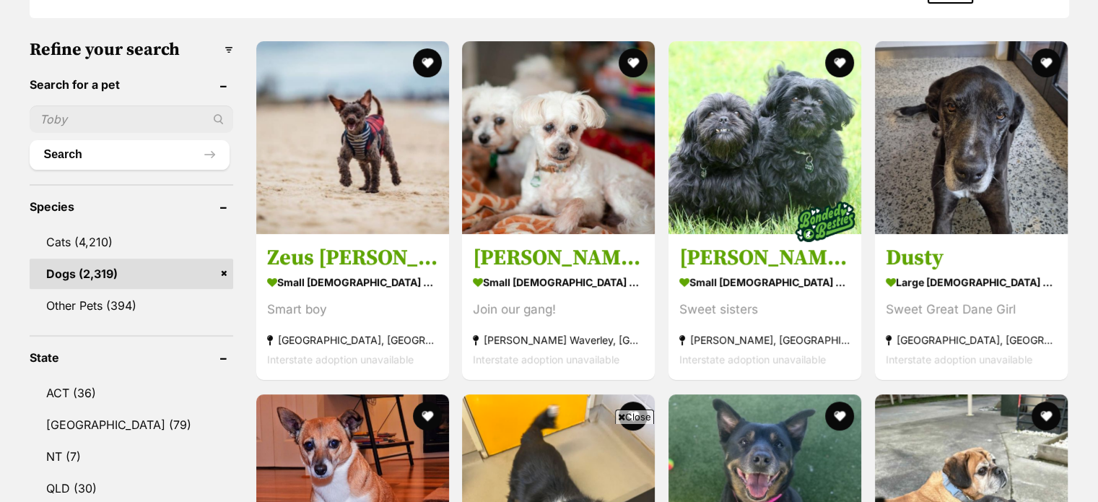
scroll to position [430, 0]
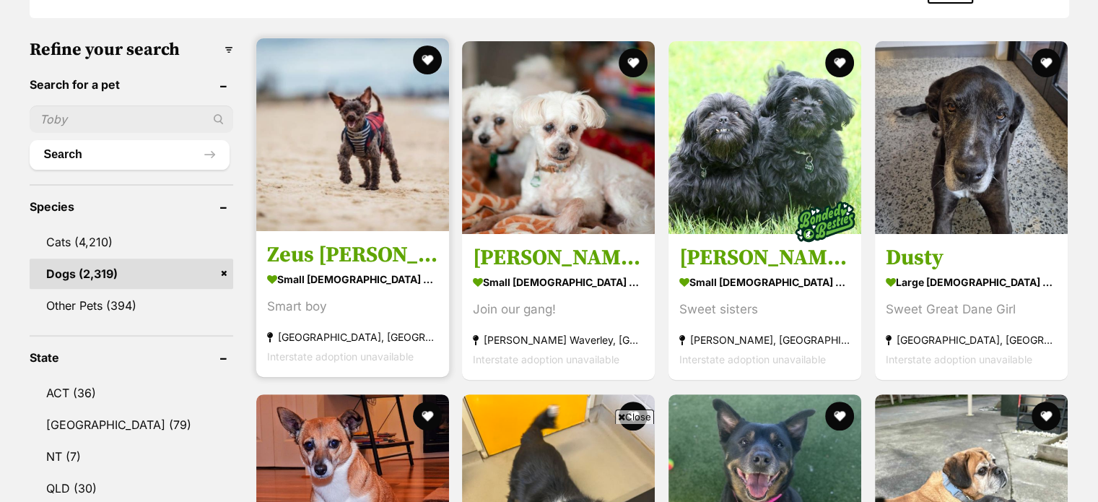
click at [367, 190] on img at bounding box center [352, 134] width 193 height 193
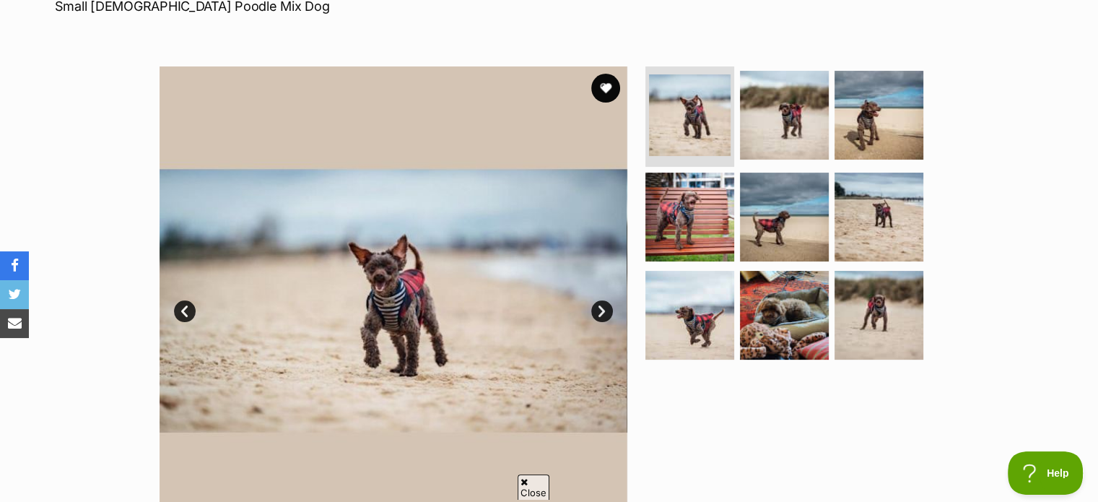
scroll to position [233, 0]
click at [710, 111] on img at bounding box center [690, 116] width 86 height 86
click at [778, 135] on img at bounding box center [784, 115] width 93 height 93
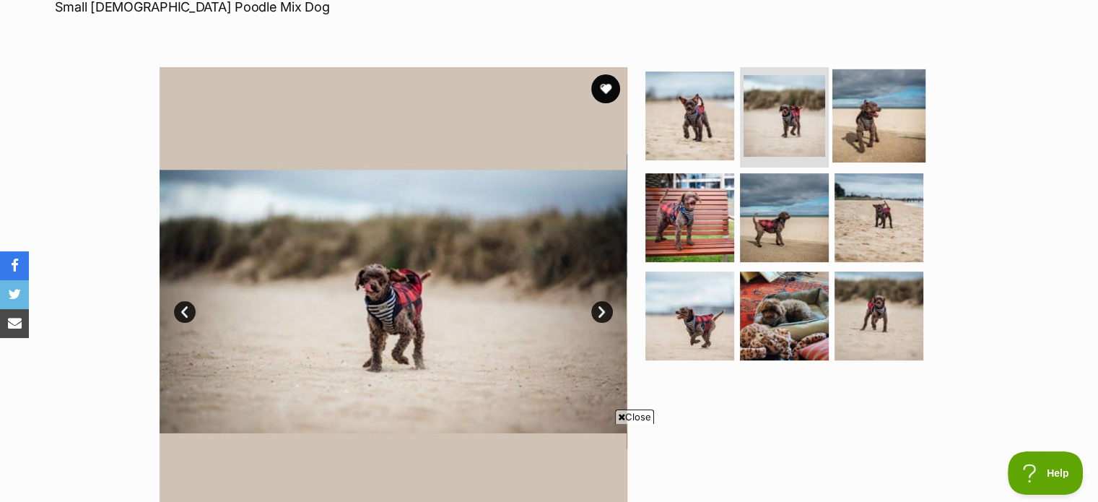
click at [866, 133] on img at bounding box center [878, 115] width 93 height 93
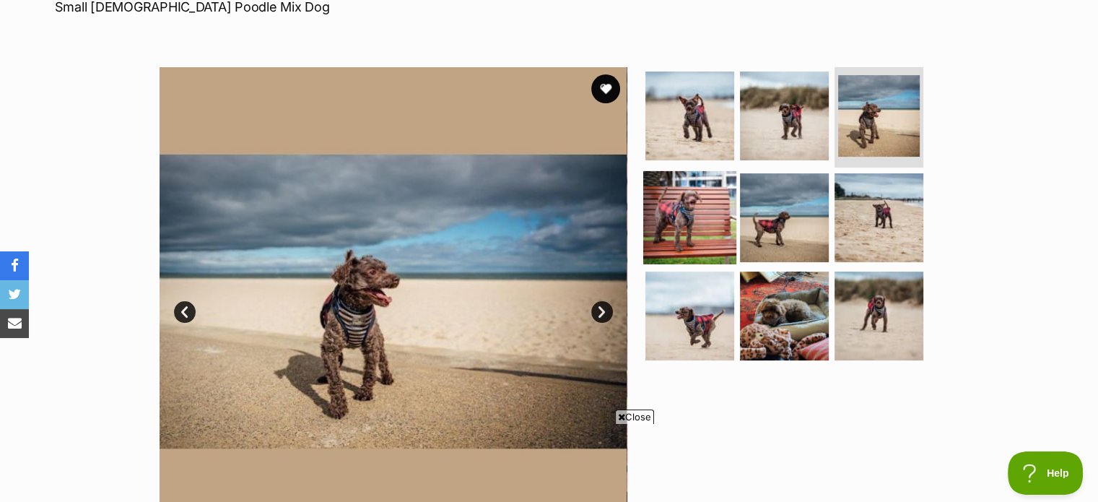
click at [722, 198] on img at bounding box center [689, 217] width 93 height 93
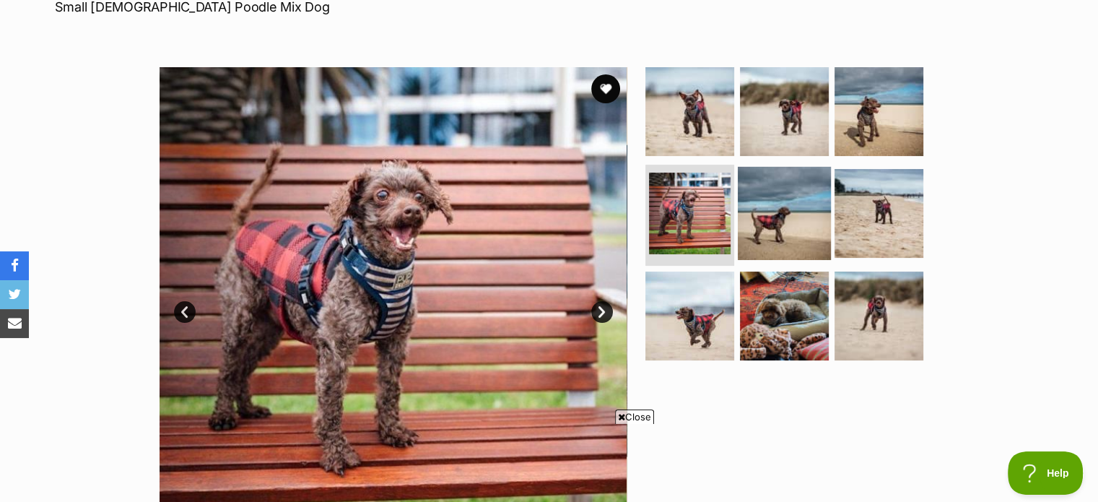
click at [791, 218] on img at bounding box center [784, 213] width 93 height 93
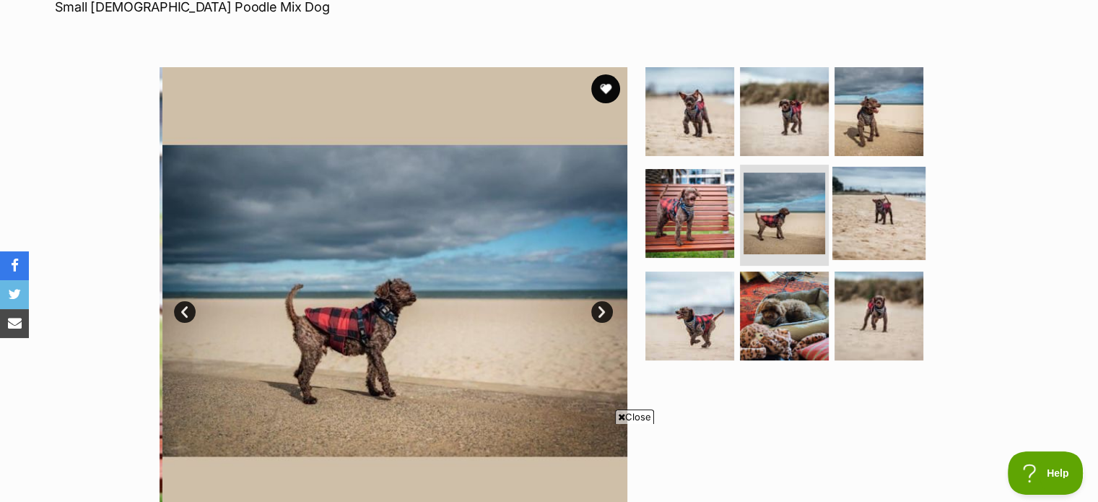
click at [883, 232] on img at bounding box center [878, 213] width 93 height 93
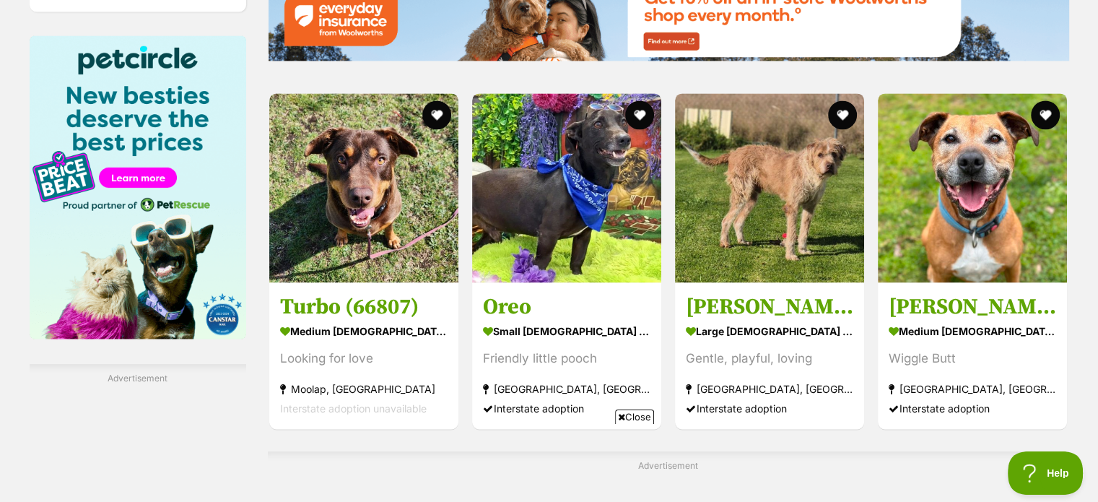
scroll to position [2180, 0]
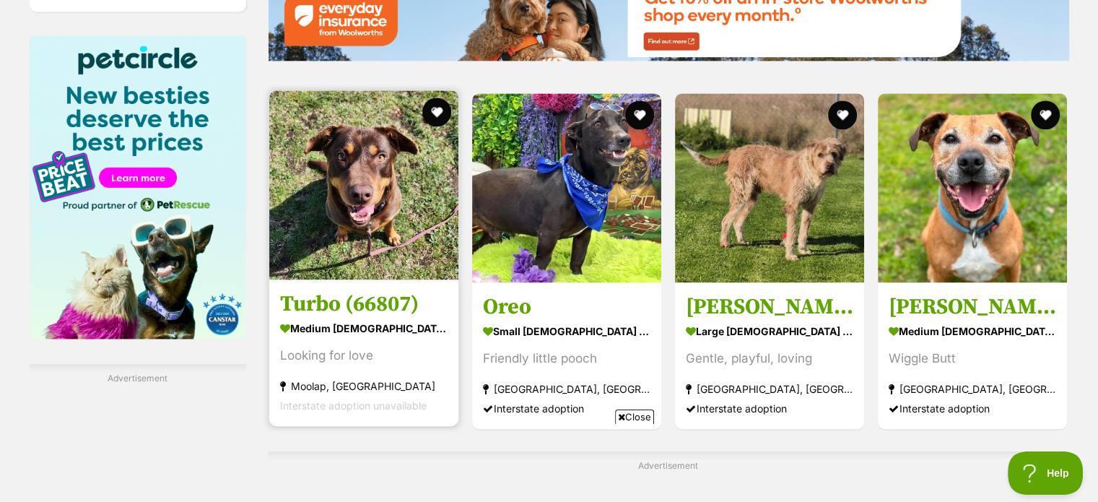
drag, startPoint x: 0, startPoint y: 0, endPoint x: 332, endPoint y: 180, distance: 378.0
click at [332, 180] on img at bounding box center [363, 184] width 189 height 189
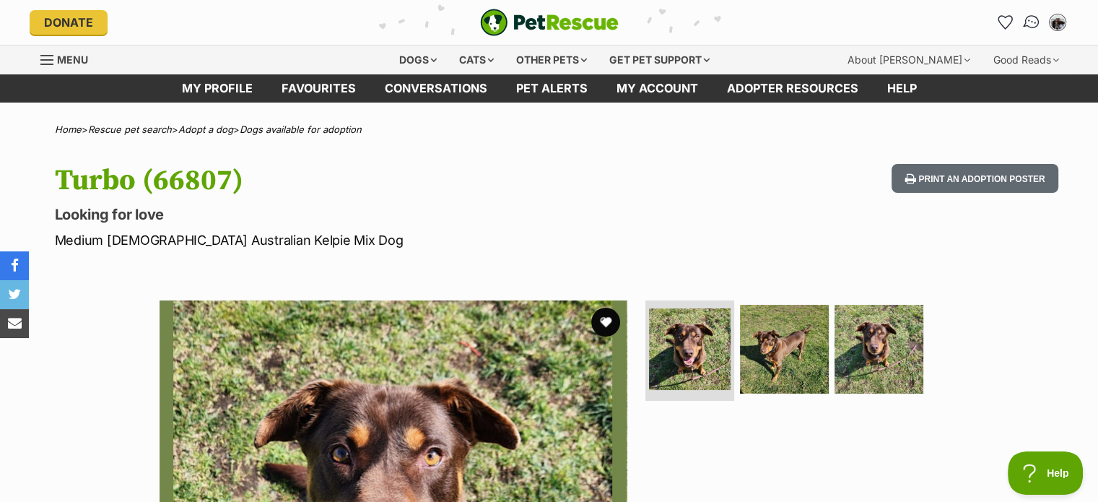
click at [1037, 18] on img "Conversations" at bounding box center [1031, 22] width 19 height 19
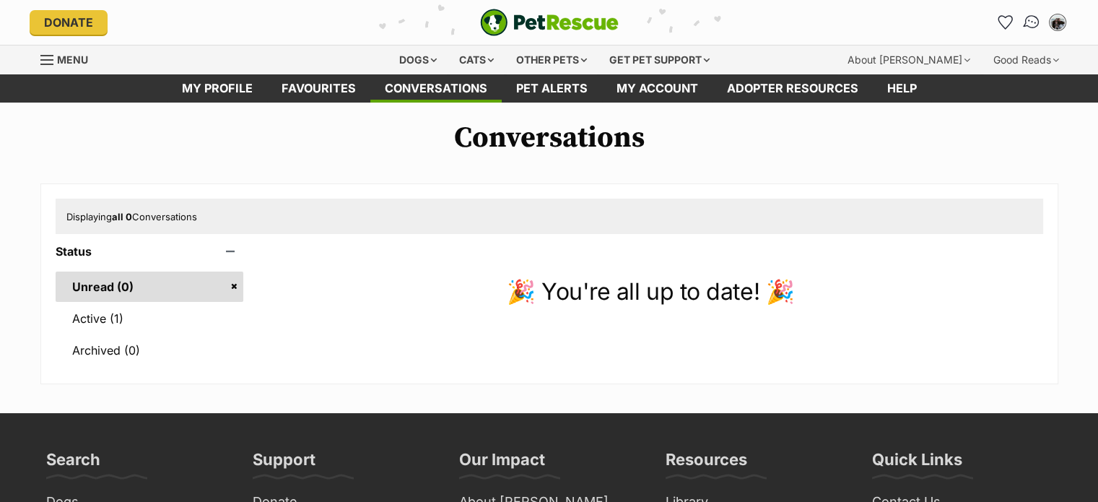
click at [1019, 22] on link "Conversations" at bounding box center [1032, 22] width 30 height 30
click at [170, 317] on link "Active (1)" at bounding box center [150, 318] width 188 height 30
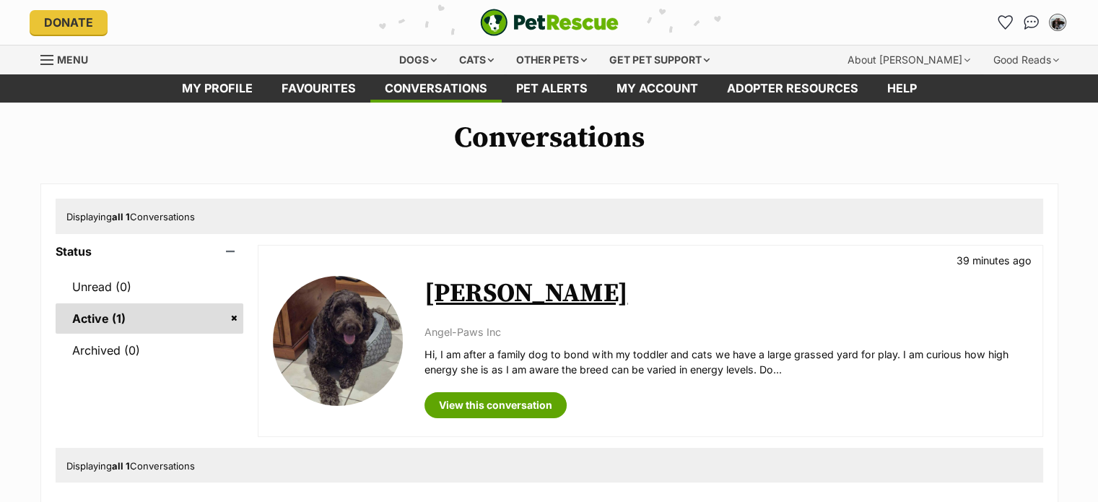
click at [446, 297] on link "[PERSON_NAME]" at bounding box center [526, 293] width 203 height 32
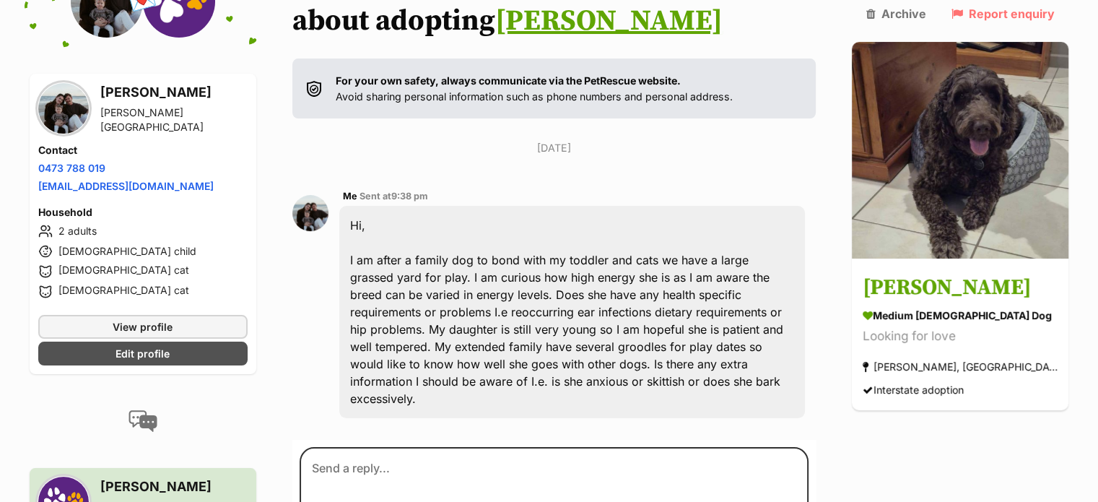
scroll to position [199, 0]
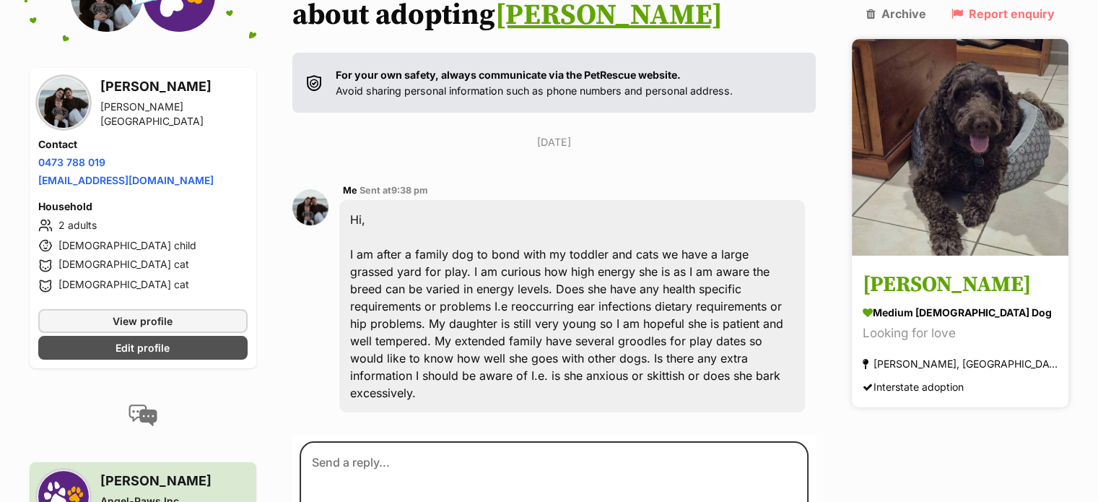
click at [1004, 269] on h3 "[PERSON_NAME]" at bounding box center [960, 285] width 195 height 32
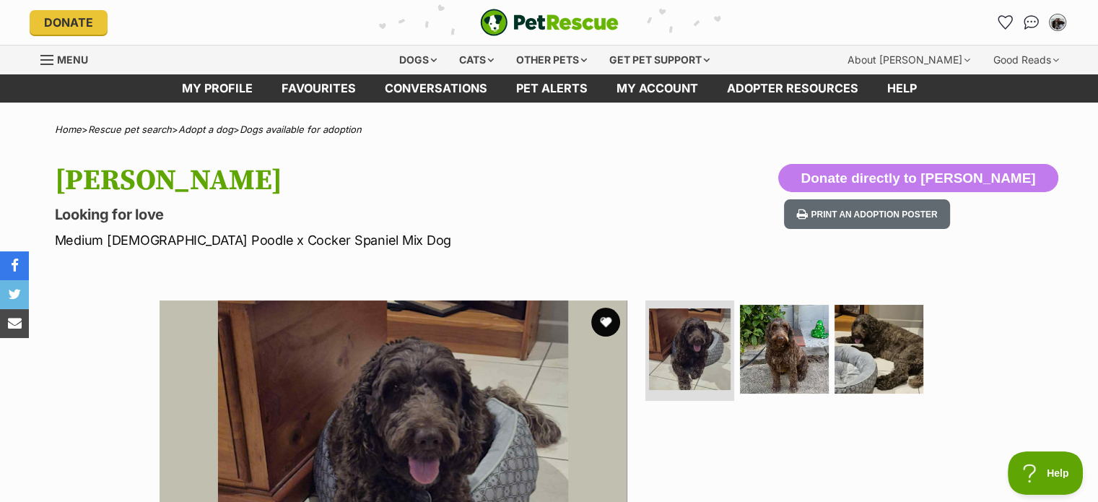
scroll to position [17, 0]
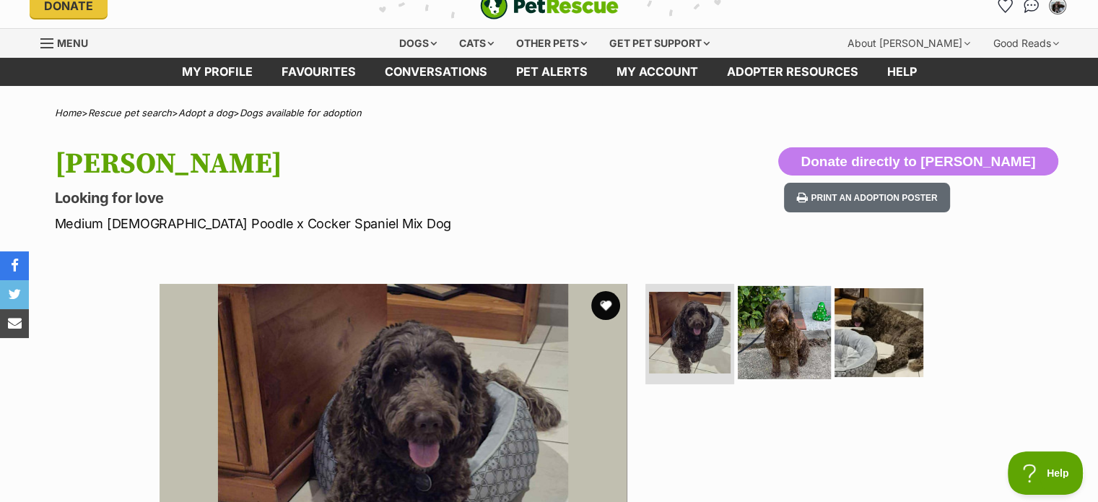
click at [807, 324] on img at bounding box center [784, 331] width 93 height 93
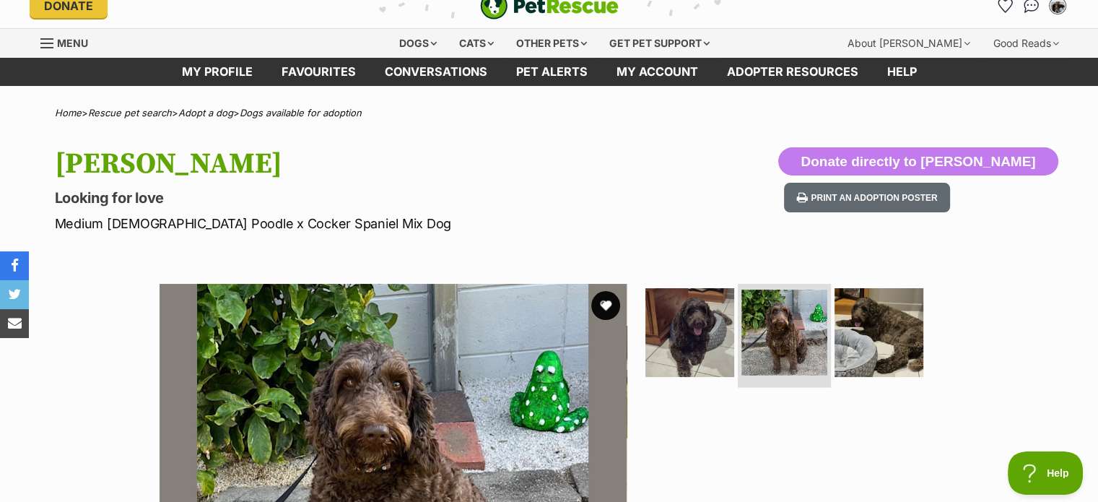
scroll to position [0, 0]
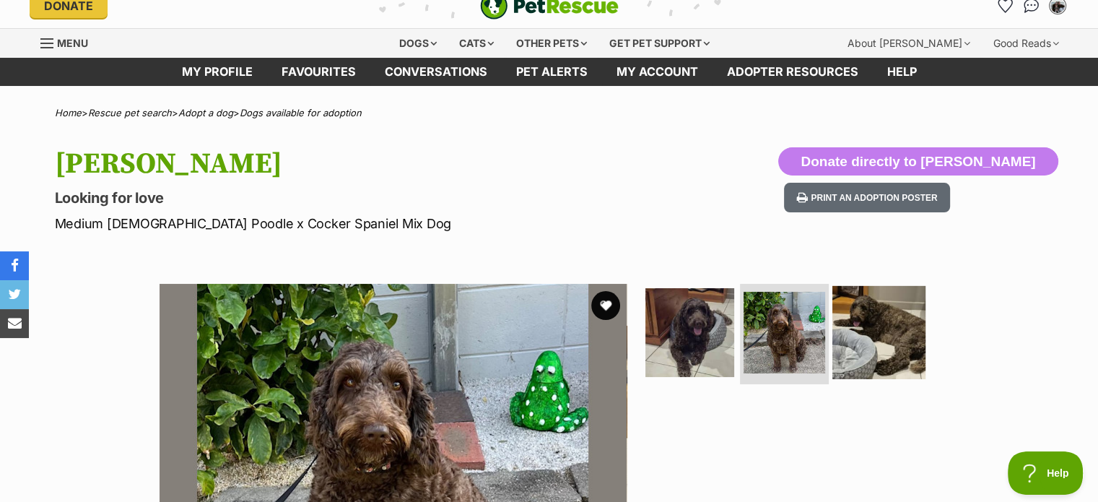
click at [842, 334] on img at bounding box center [878, 331] width 93 height 93
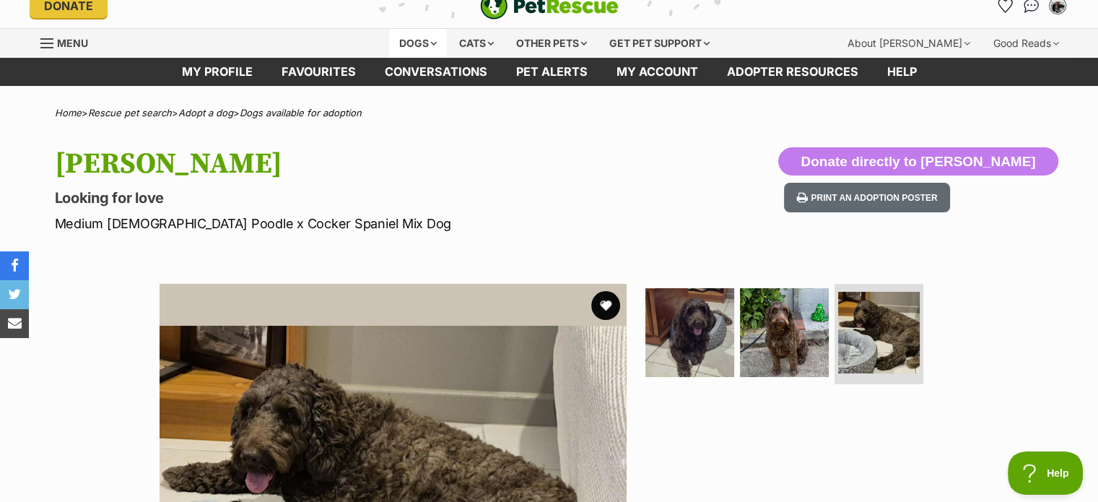
click at [425, 46] on div "Dogs" at bounding box center [418, 43] width 58 height 29
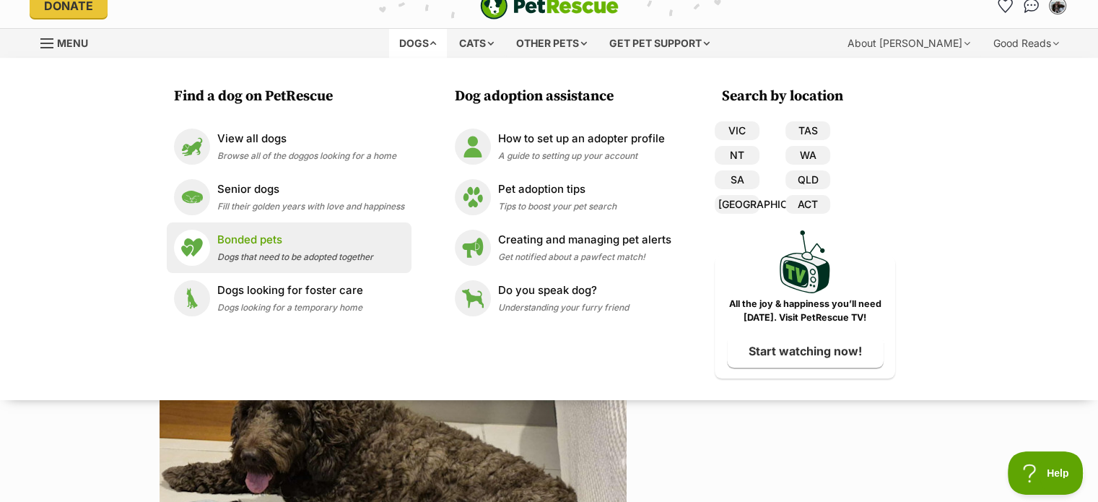
click at [282, 245] on p "Bonded pets" at bounding box center [295, 240] width 156 height 17
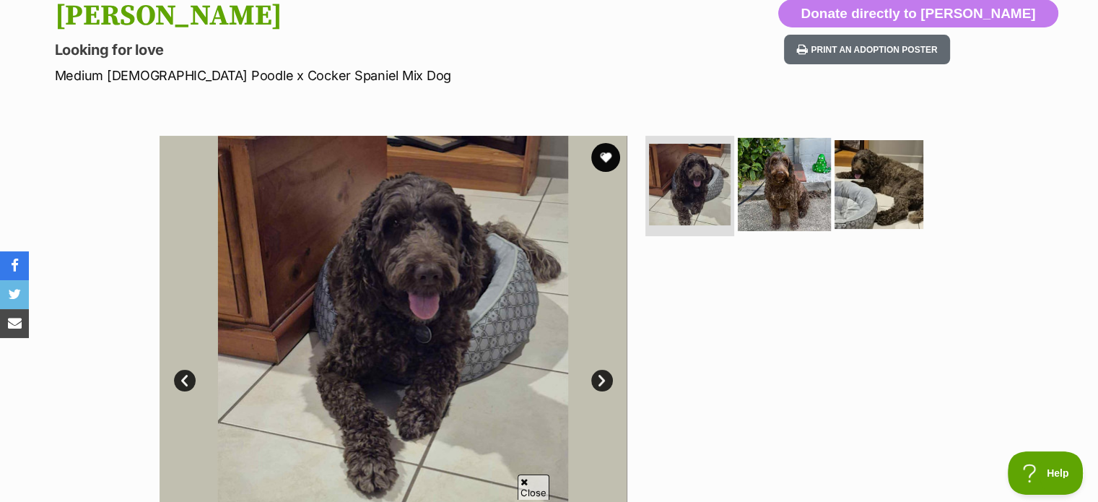
click at [760, 183] on img at bounding box center [784, 183] width 93 height 93
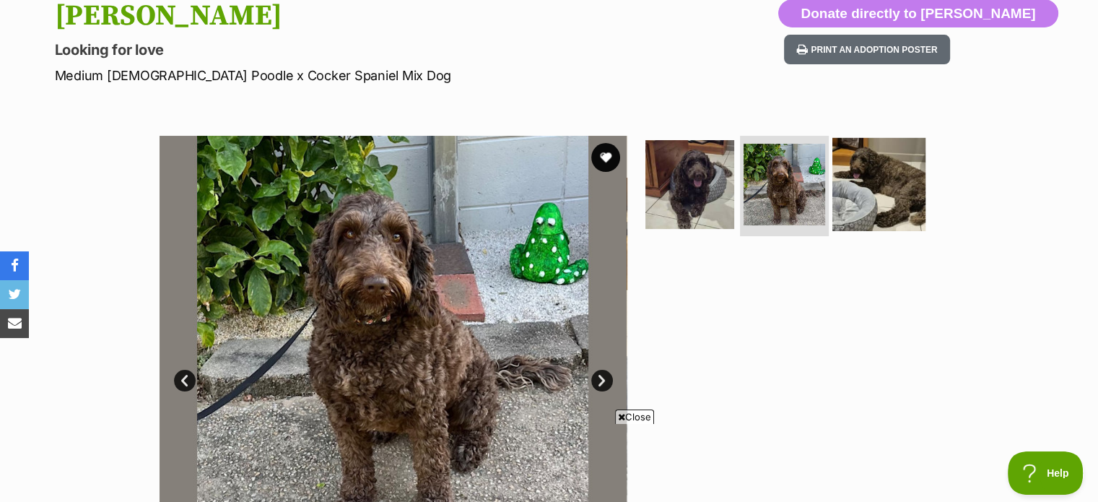
click at [870, 203] on img at bounding box center [878, 183] width 93 height 93
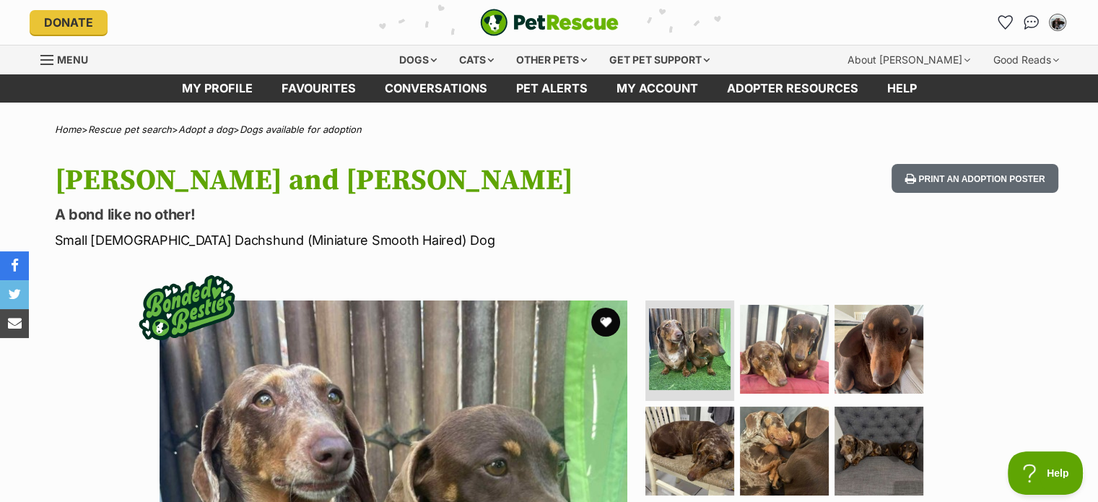
click at [791, 402] on ul at bounding box center [791, 402] width 296 height 205
click at [780, 348] on img at bounding box center [784, 348] width 93 height 93
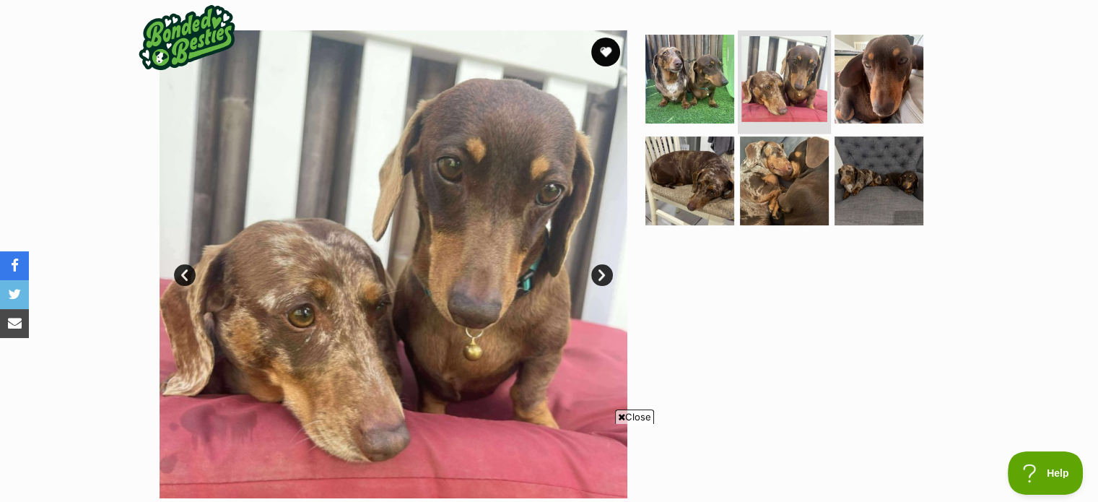
scroll to position [274, 0]
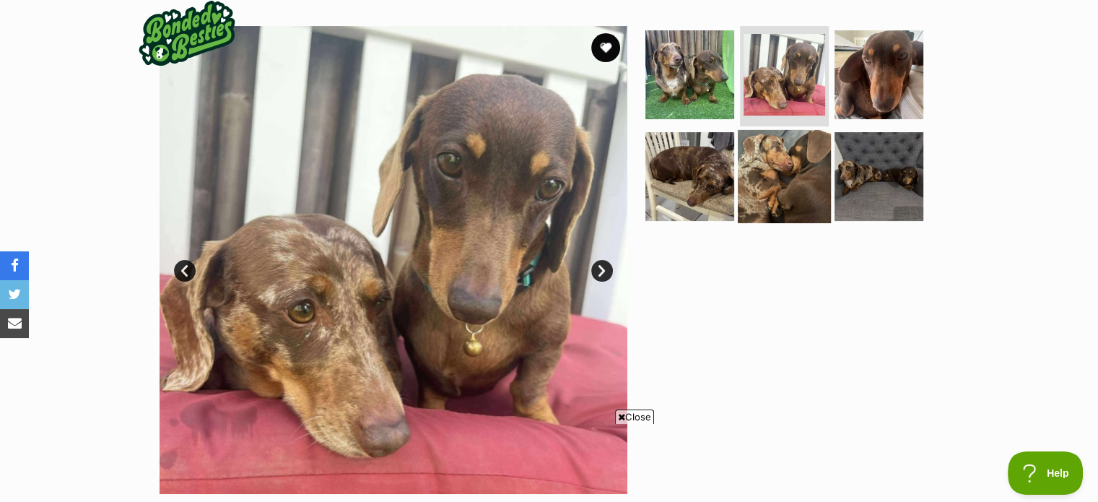
click at [780, 183] on img at bounding box center [784, 176] width 93 height 93
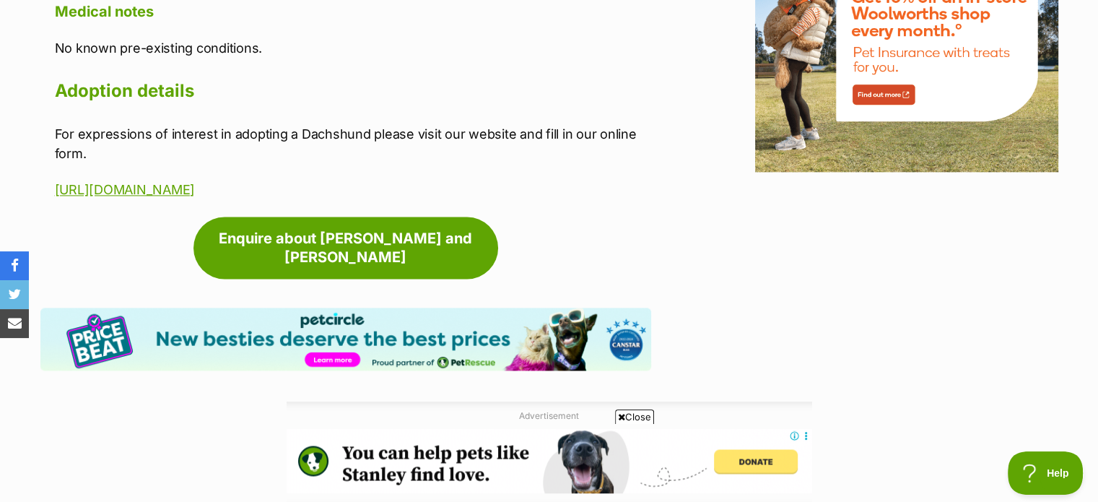
scroll to position [1966, 0]
